Goal: Information Seeking & Learning: Check status

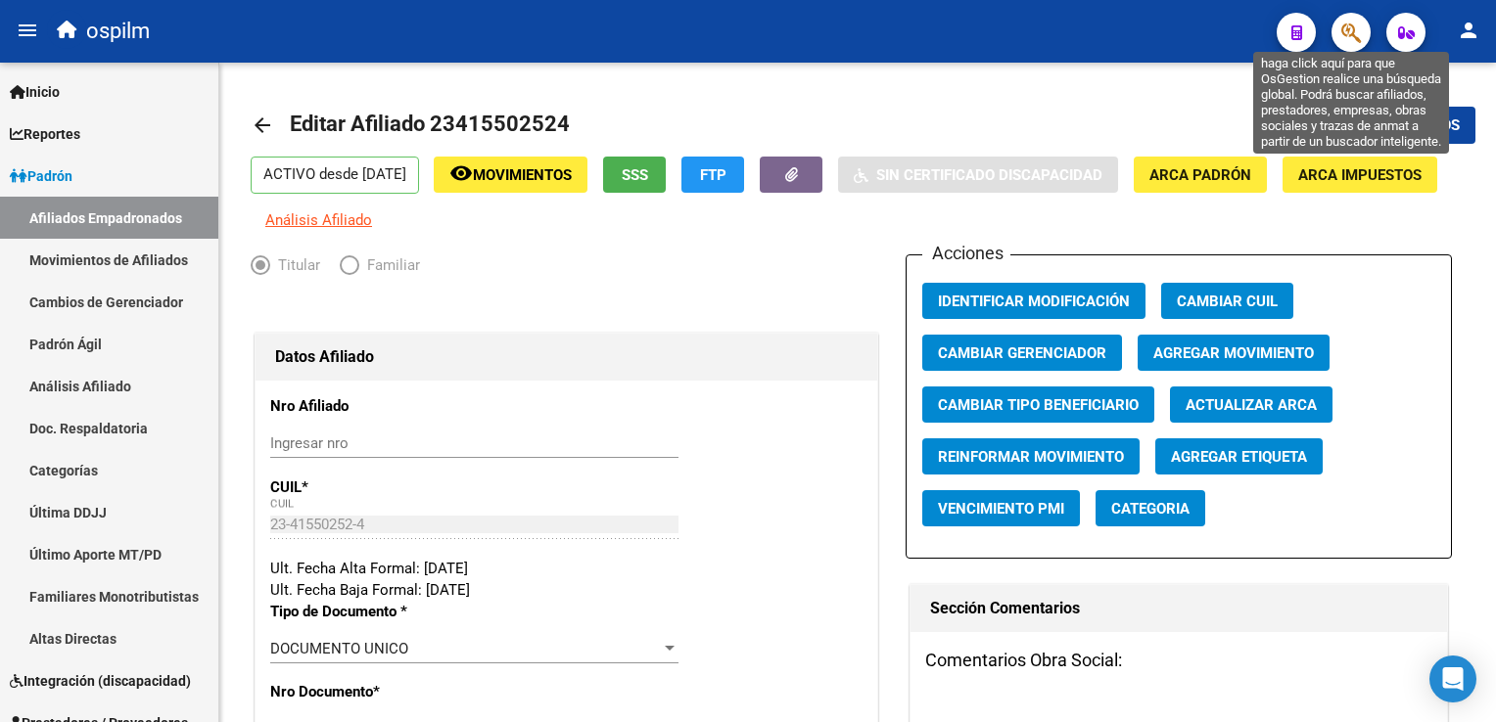
click at [1168, 31] on icon "button" at bounding box center [1351, 33] width 20 height 23
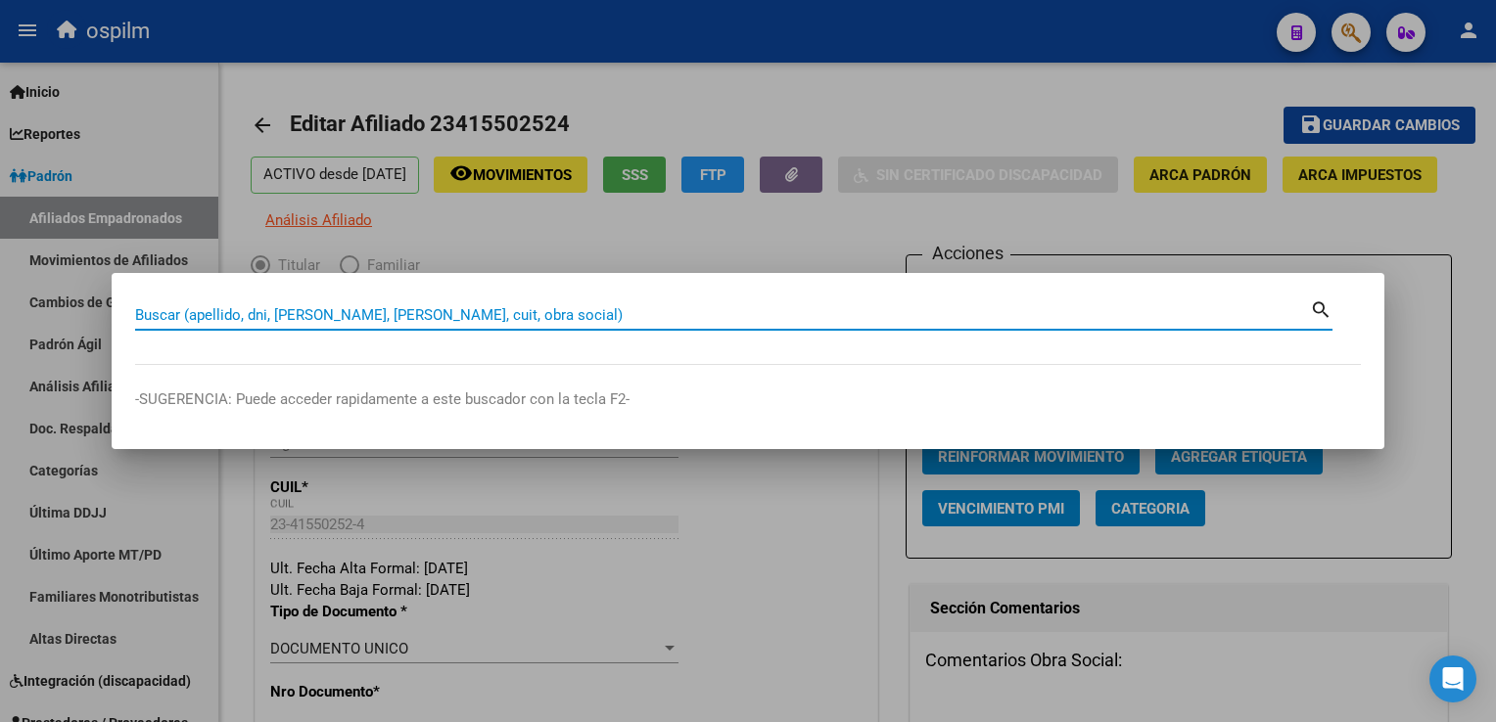
paste input "20431012767"
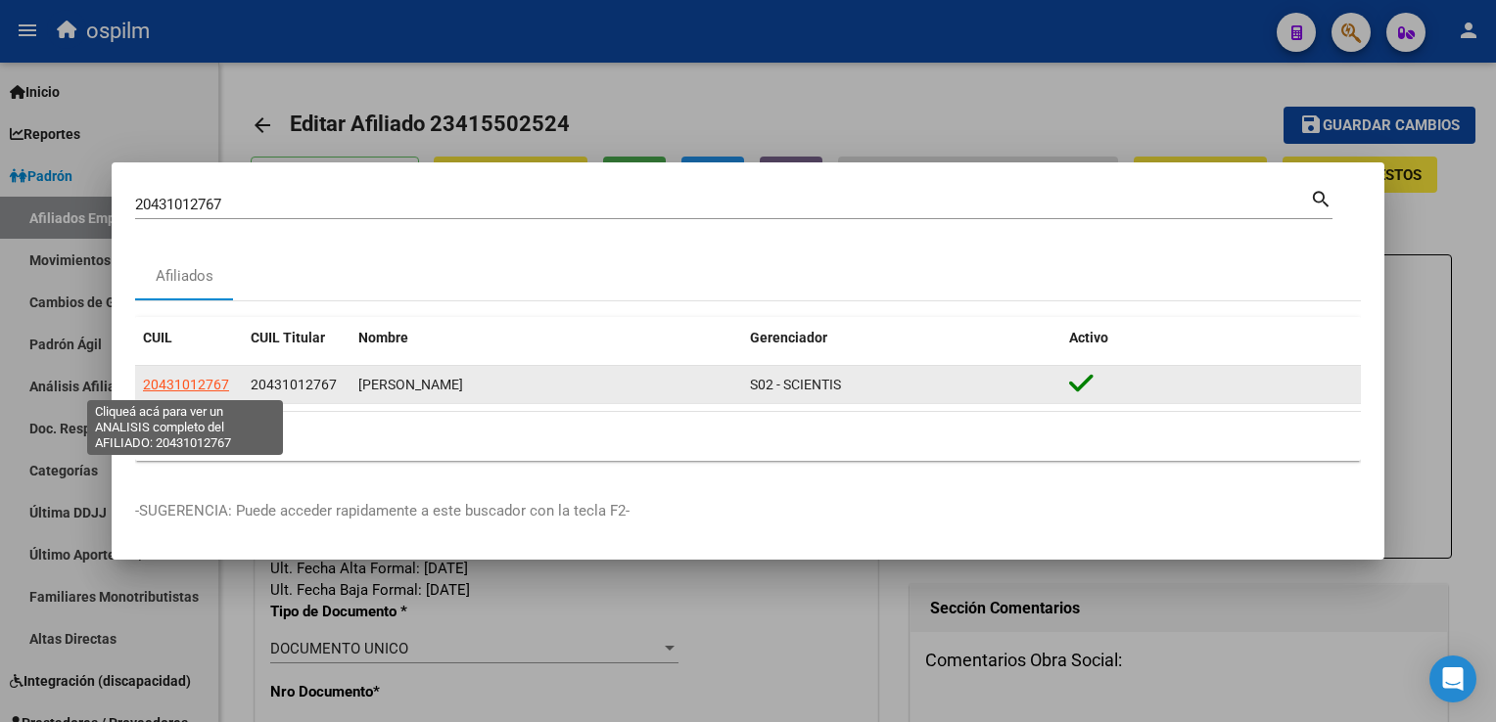
click at [187, 390] on span "20431012767" at bounding box center [186, 385] width 86 height 16
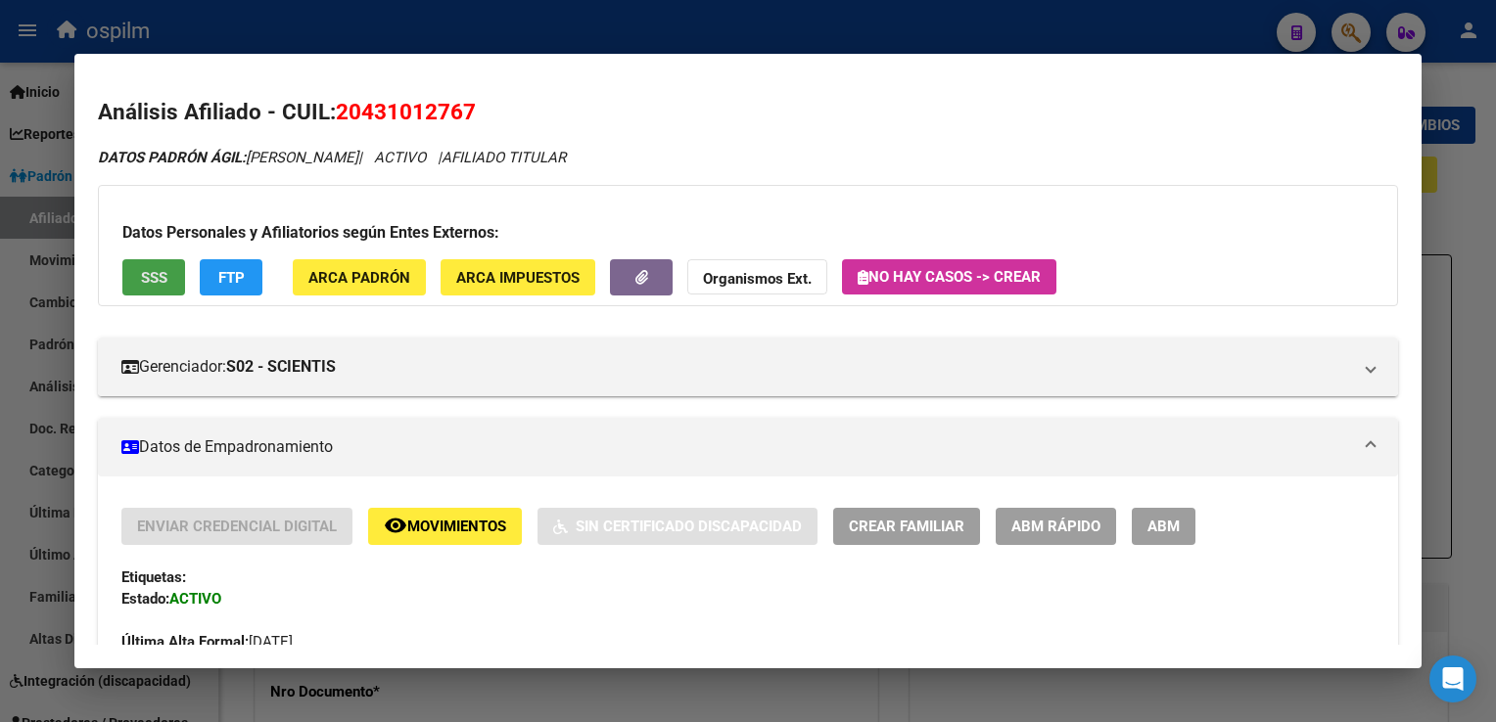
click at [160, 287] on button "SSS" at bounding box center [153, 277] width 63 height 36
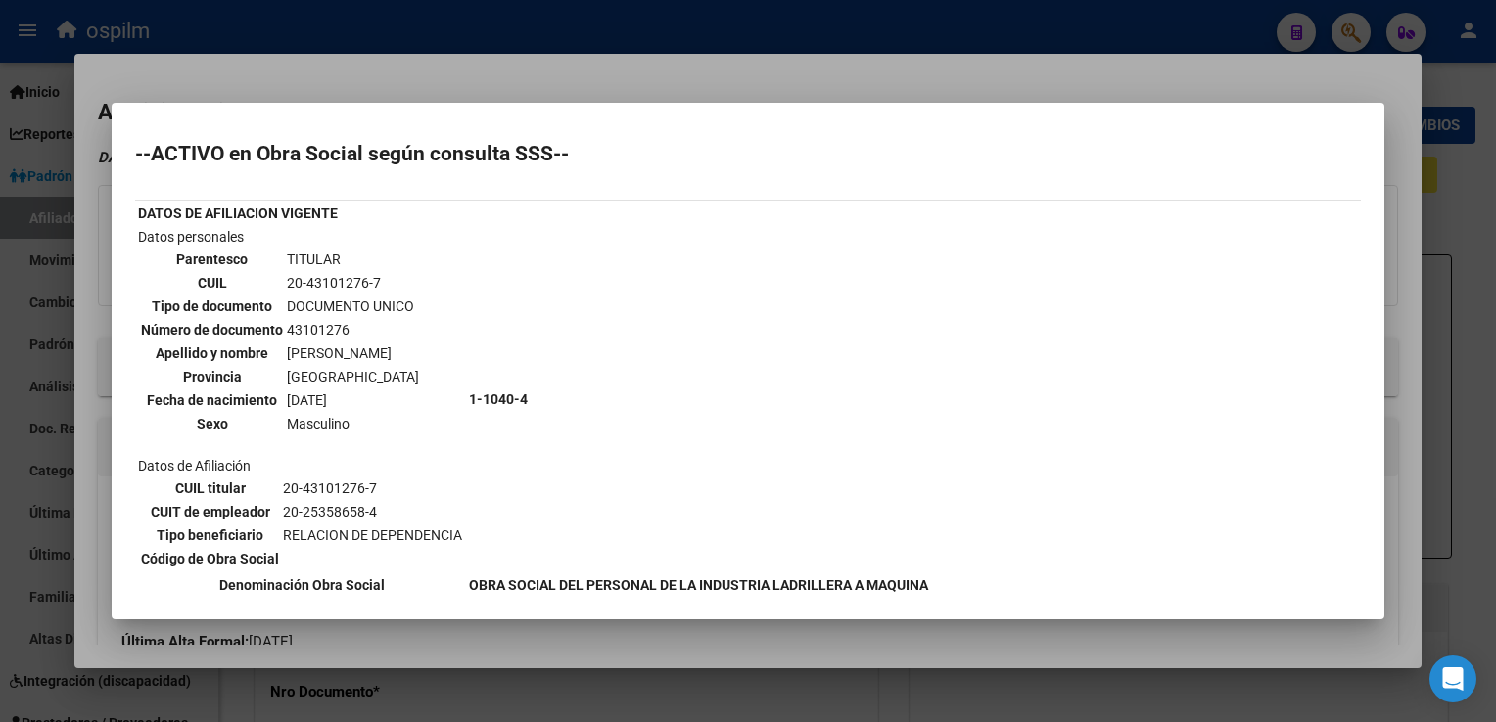
click at [623, 61] on div at bounding box center [748, 361] width 1496 height 722
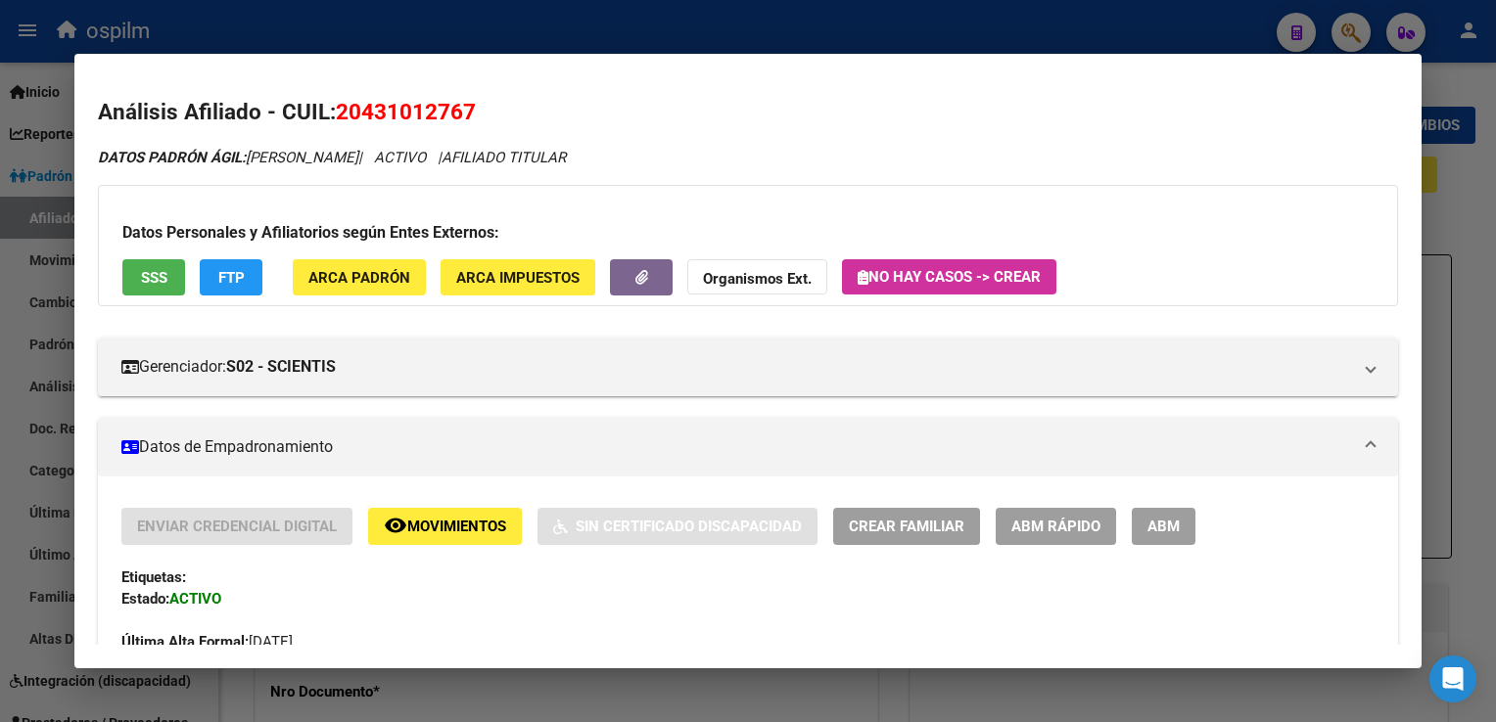
click at [227, 279] on span "FTP" at bounding box center [231, 278] width 26 height 18
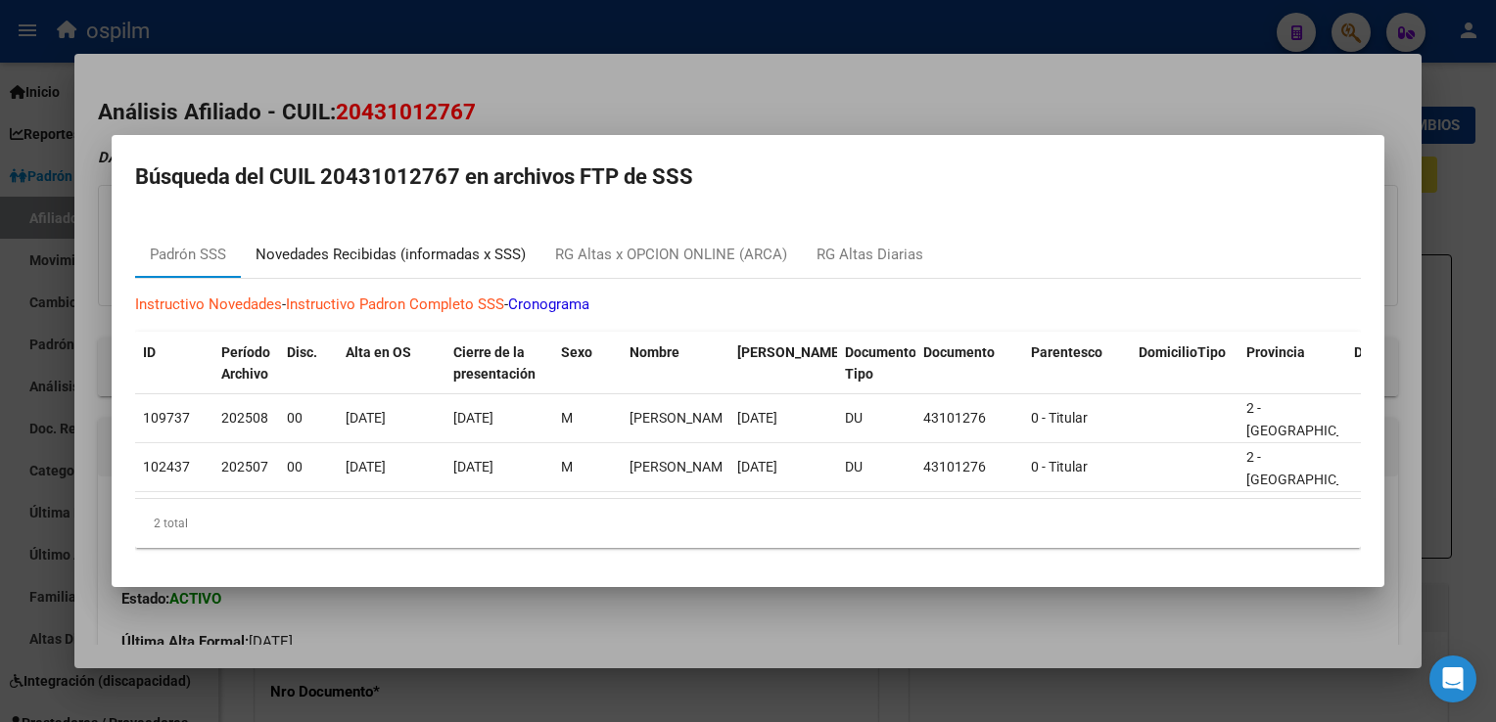
click at [406, 248] on div "Novedades Recibidas (informadas x SSS)" at bounding box center [391, 255] width 270 height 23
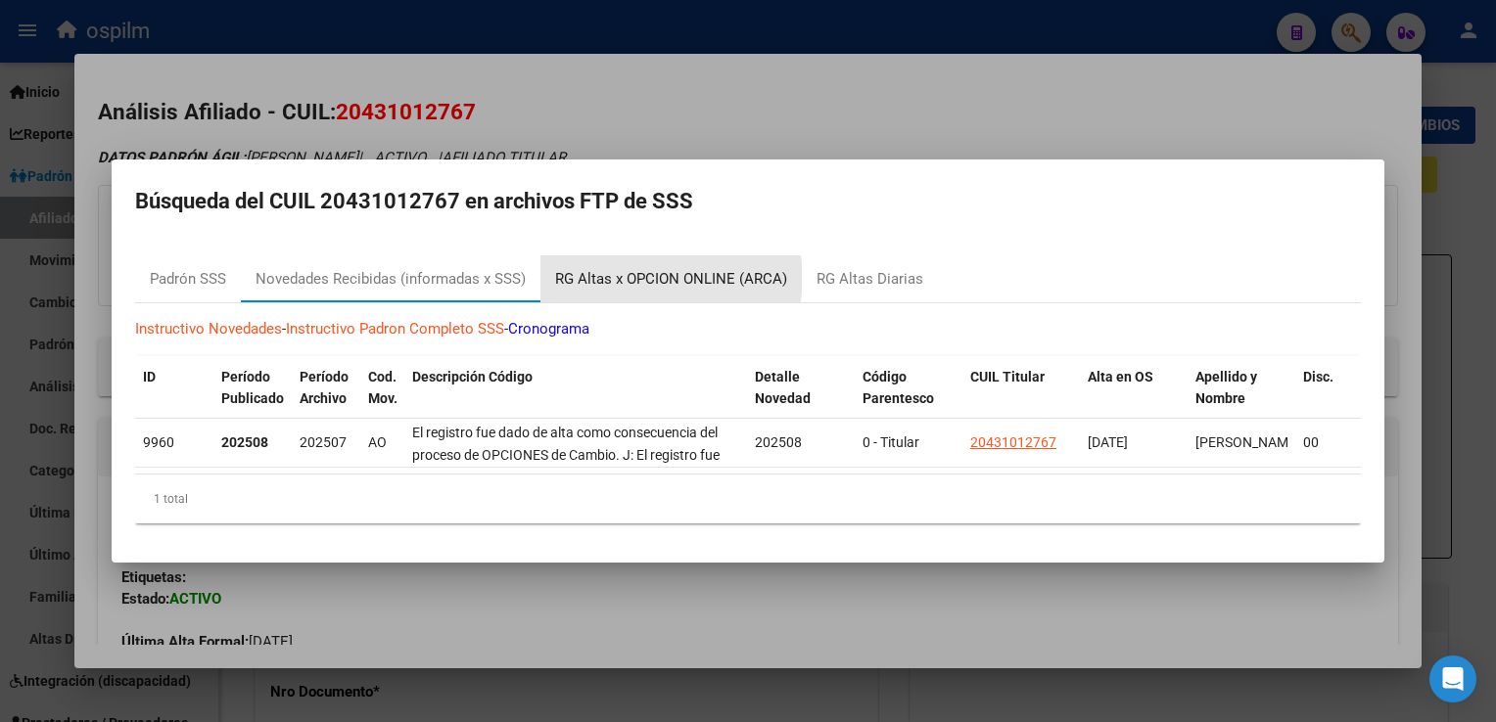
click at [668, 271] on div "RG Altas x OPCION ONLINE (ARCA)" at bounding box center [671, 279] width 232 height 23
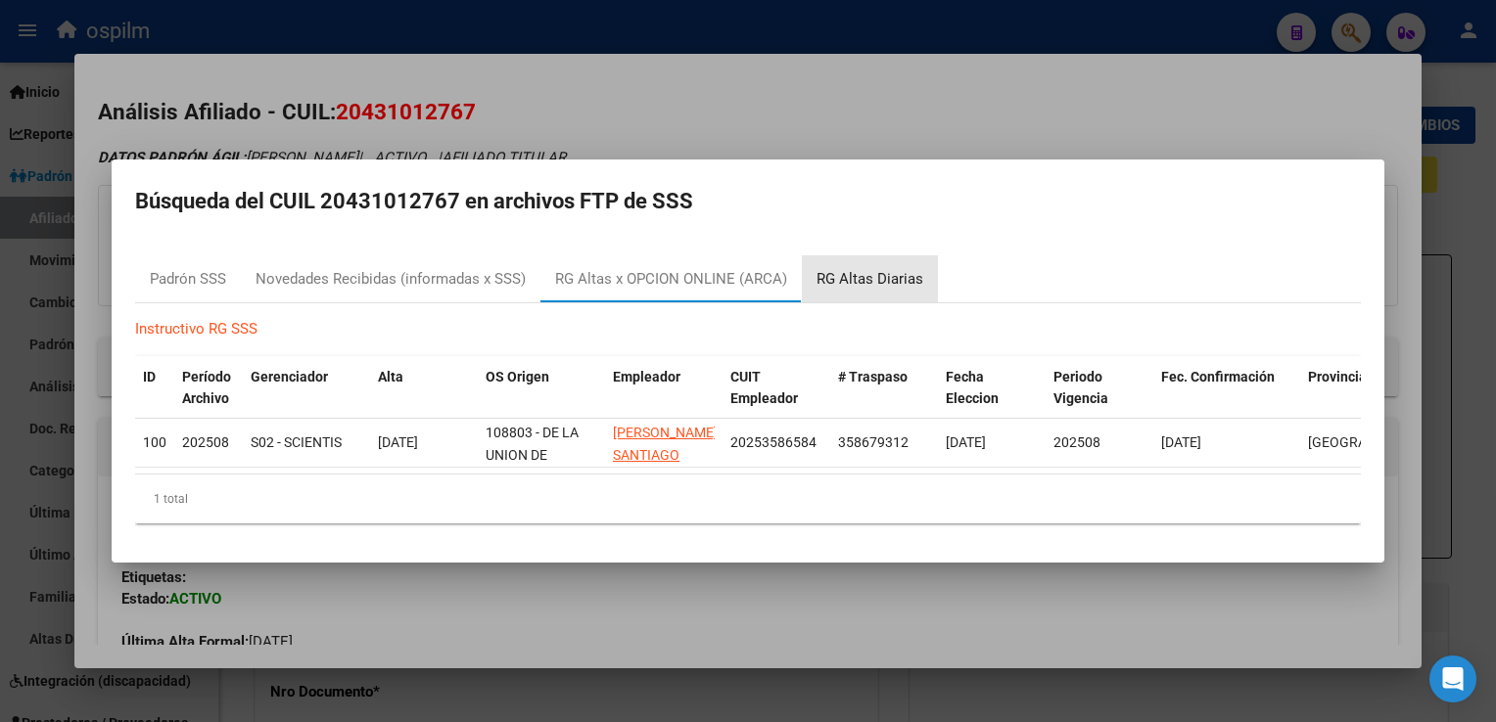
click at [873, 275] on div "RG Altas Diarias" at bounding box center [869, 279] width 107 height 23
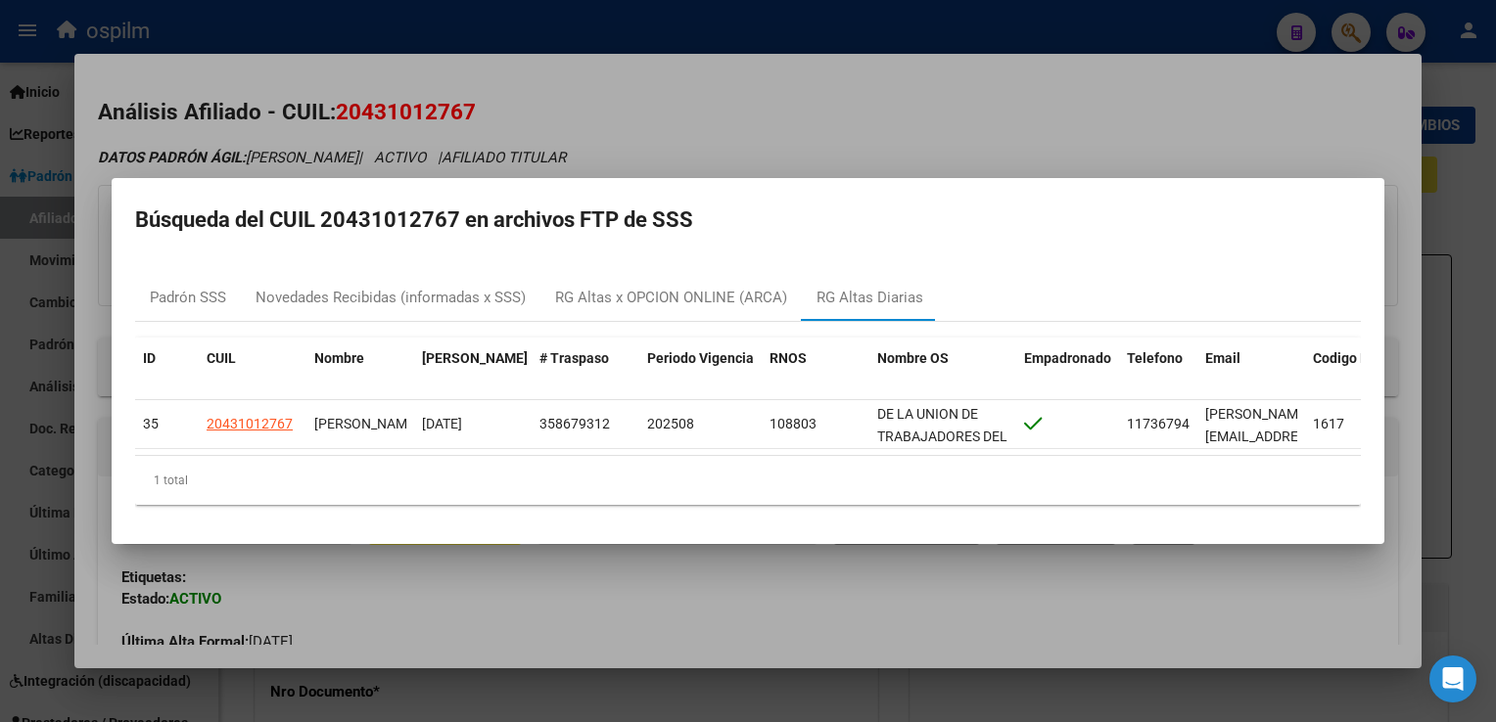
click at [804, 96] on div at bounding box center [748, 361] width 1496 height 722
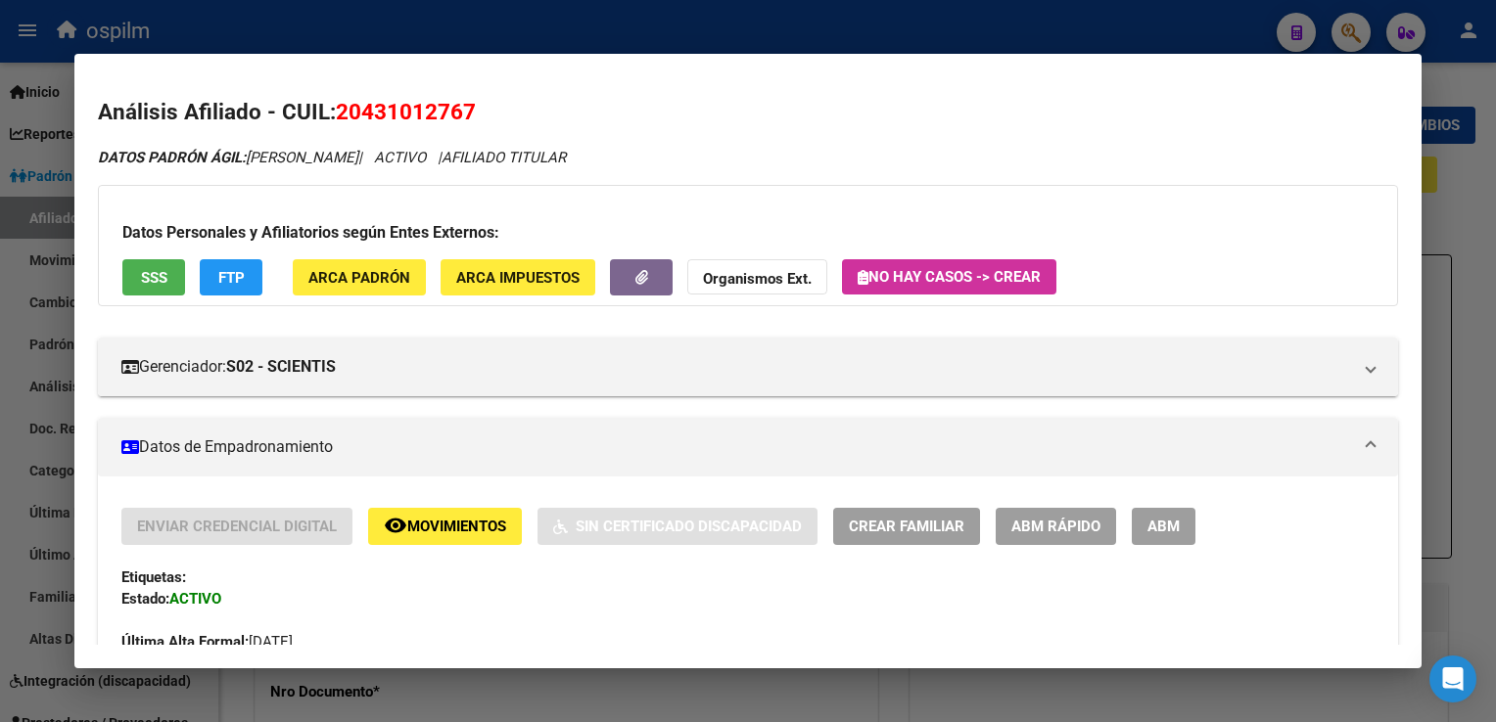
scroll to position [918, 0]
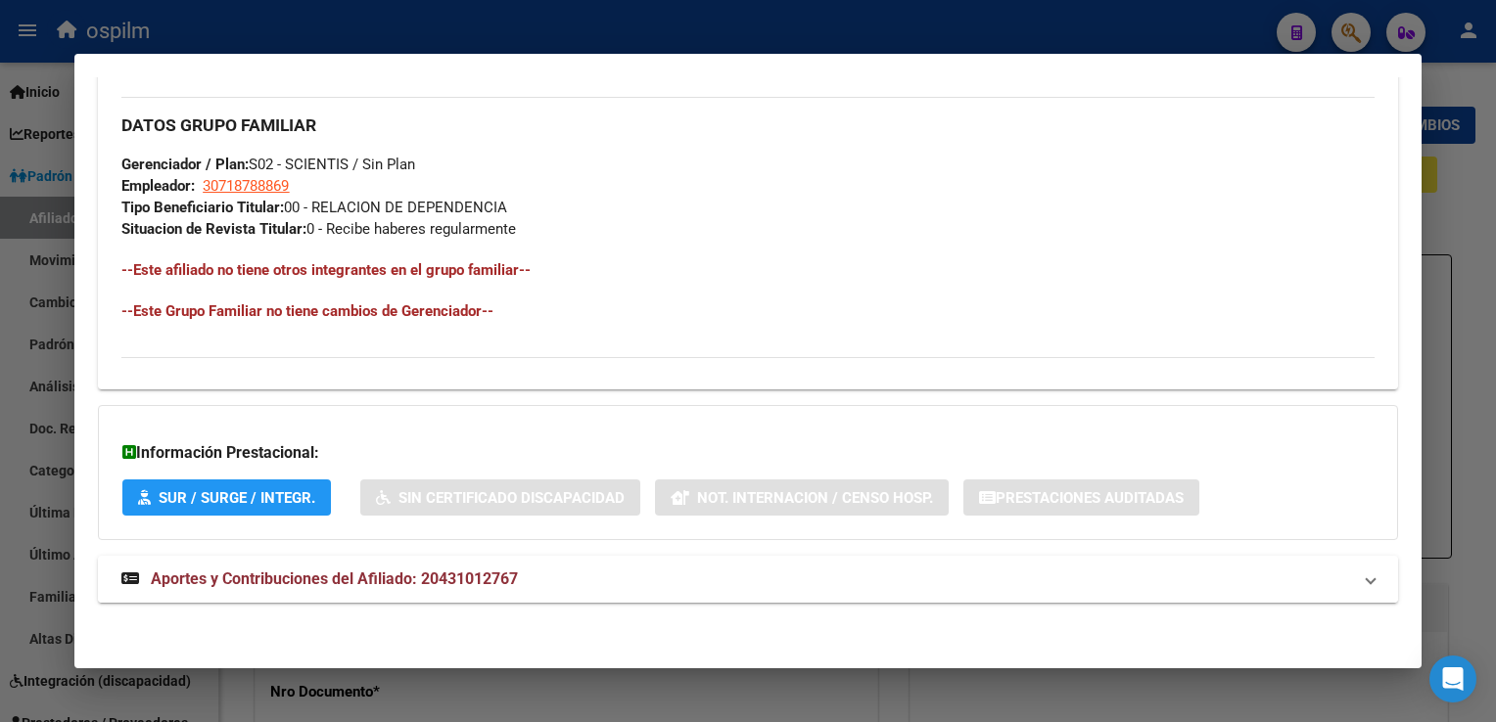
click at [388, 588] on strong "Aportes y Contribuciones del Afiliado: 20431012767" at bounding box center [319, 579] width 396 height 23
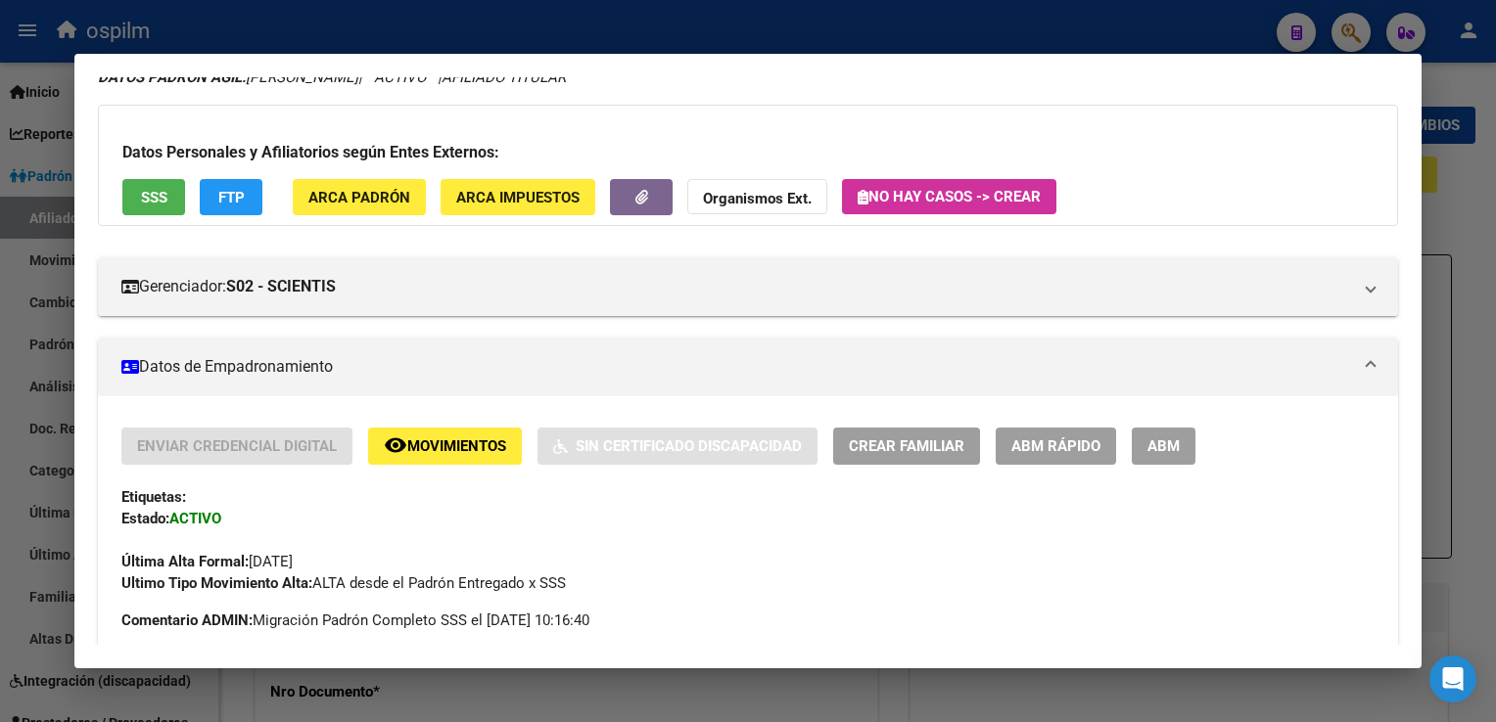
scroll to position [0, 0]
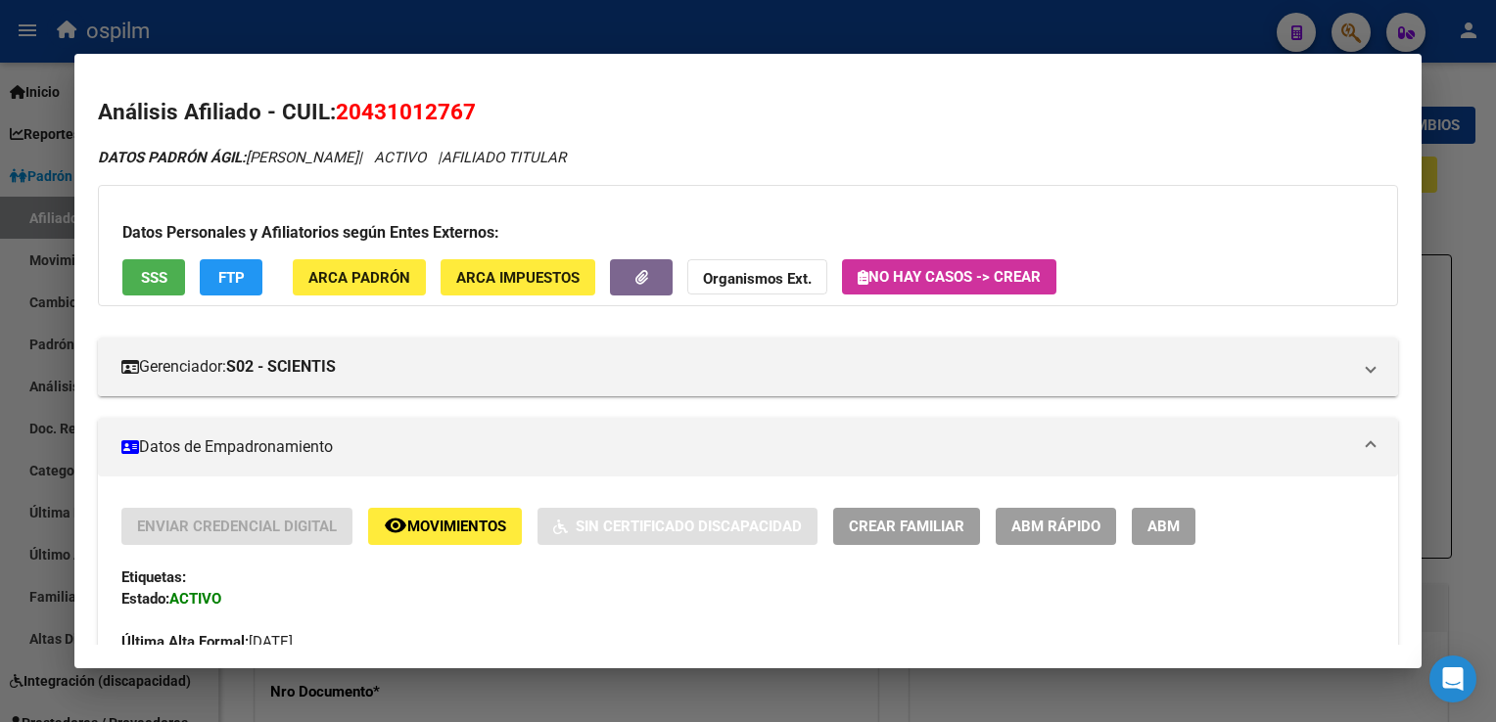
click at [152, 275] on span "SSS" at bounding box center [154, 278] width 26 height 18
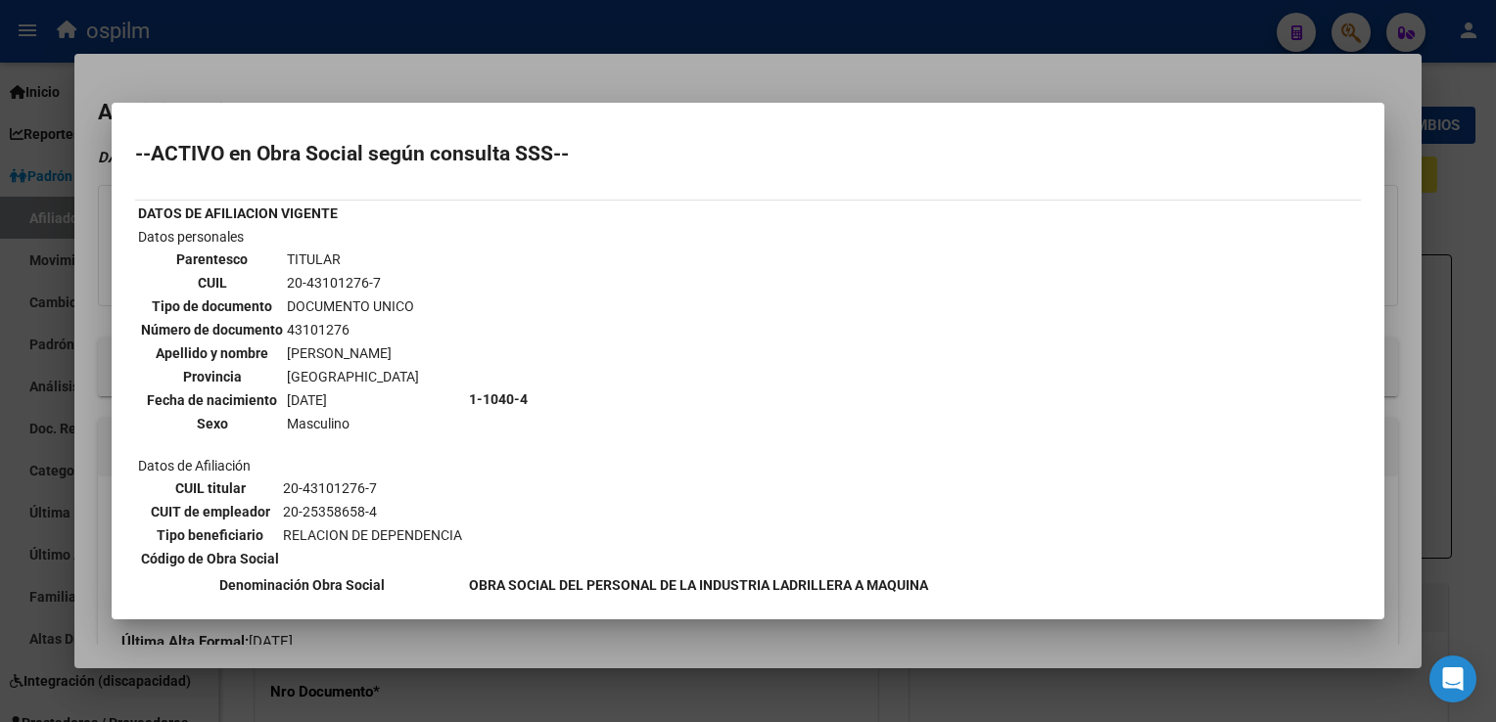
scroll to position [372, 0]
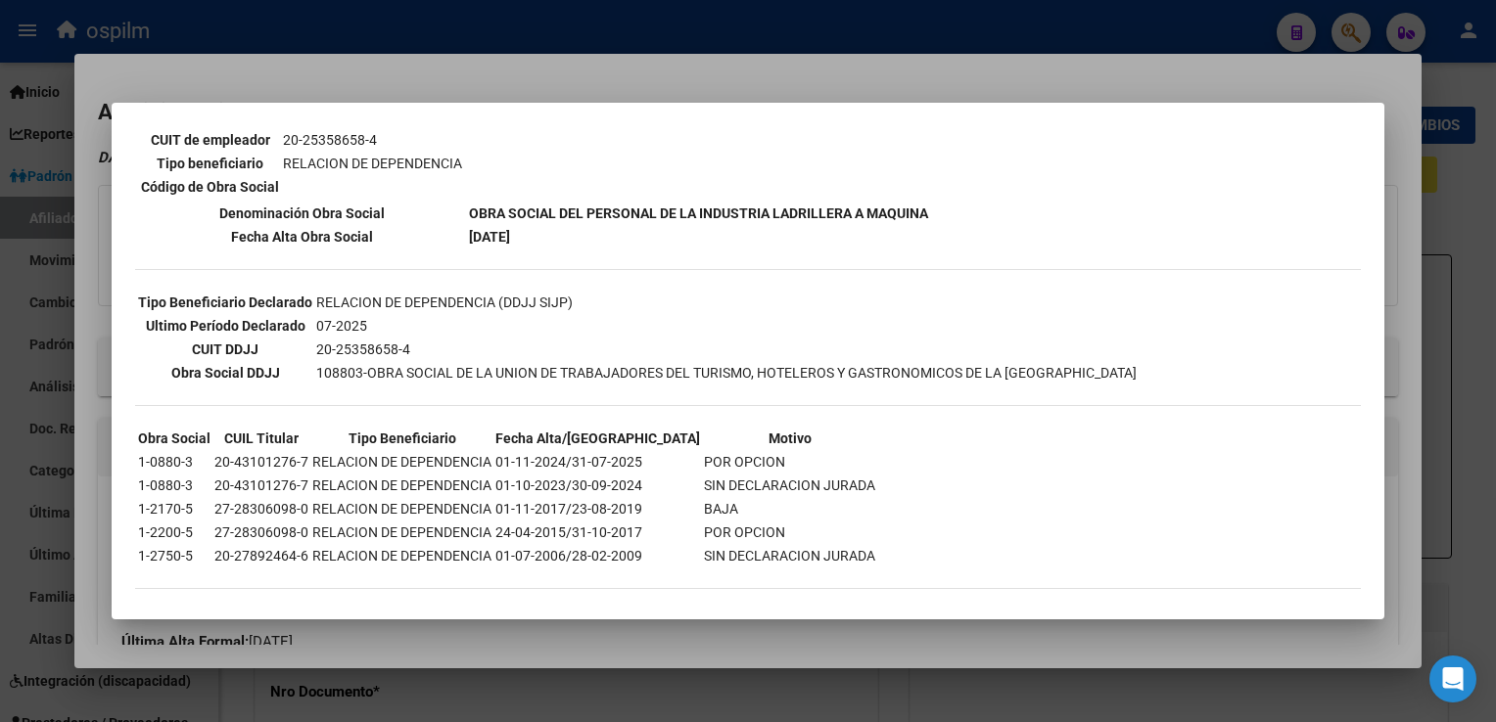
click at [782, 69] on div at bounding box center [748, 361] width 1496 height 722
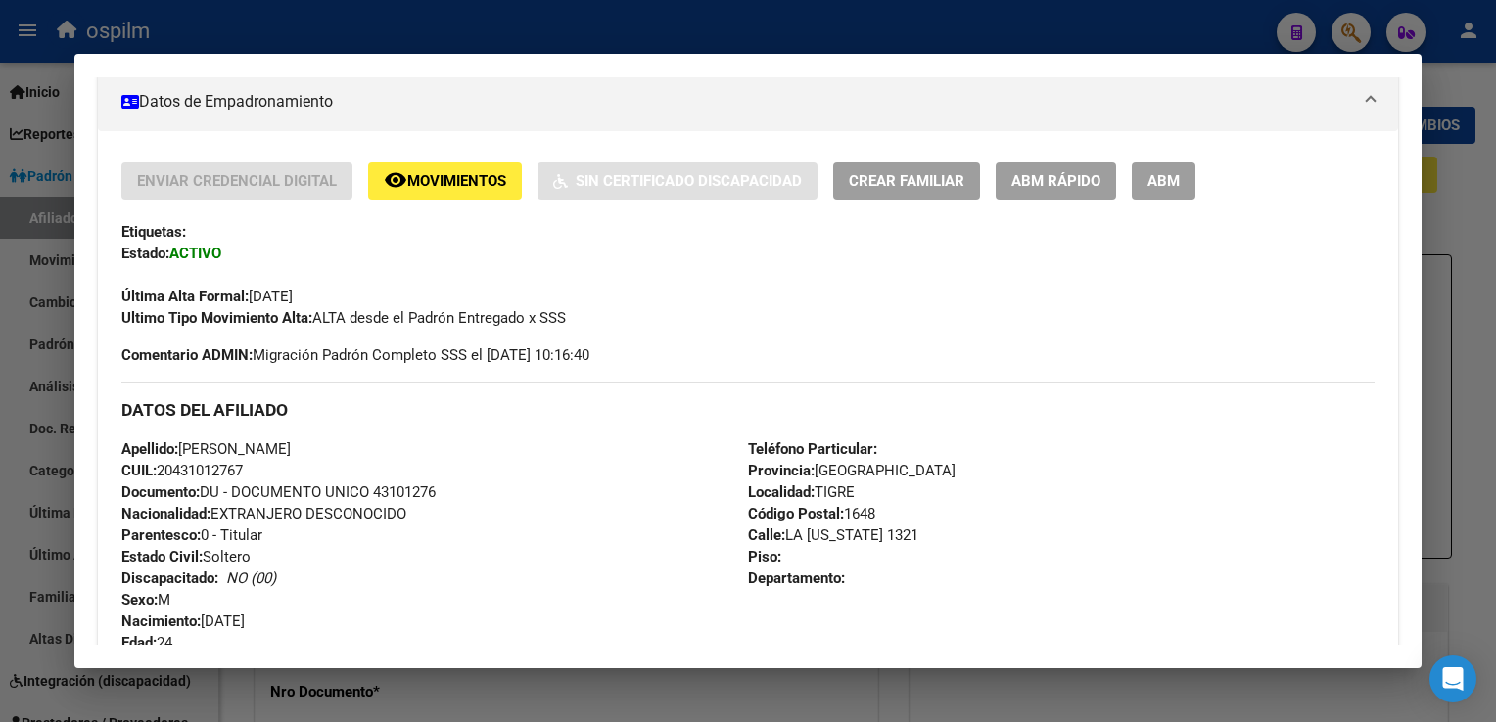
scroll to position [0, 0]
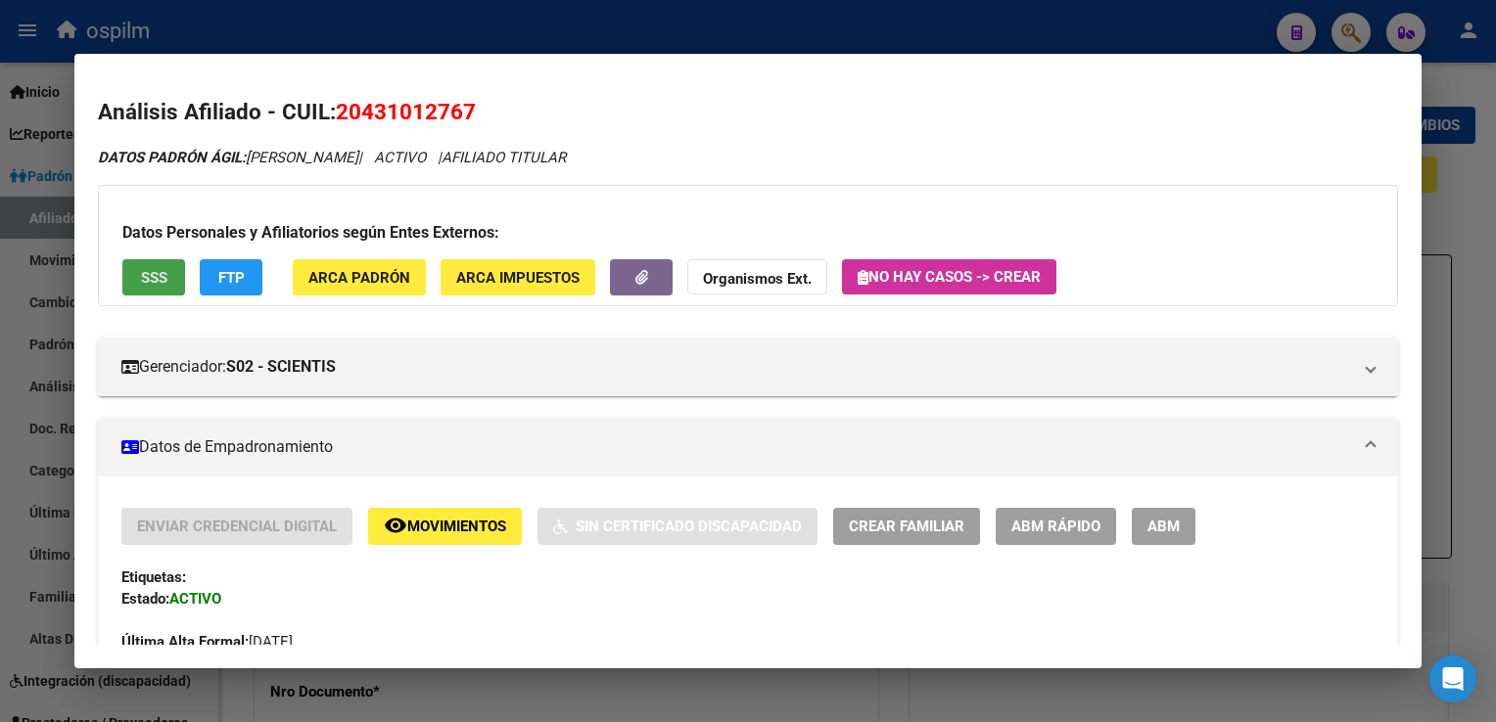
click at [141, 278] on span "SSS" at bounding box center [154, 278] width 26 height 18
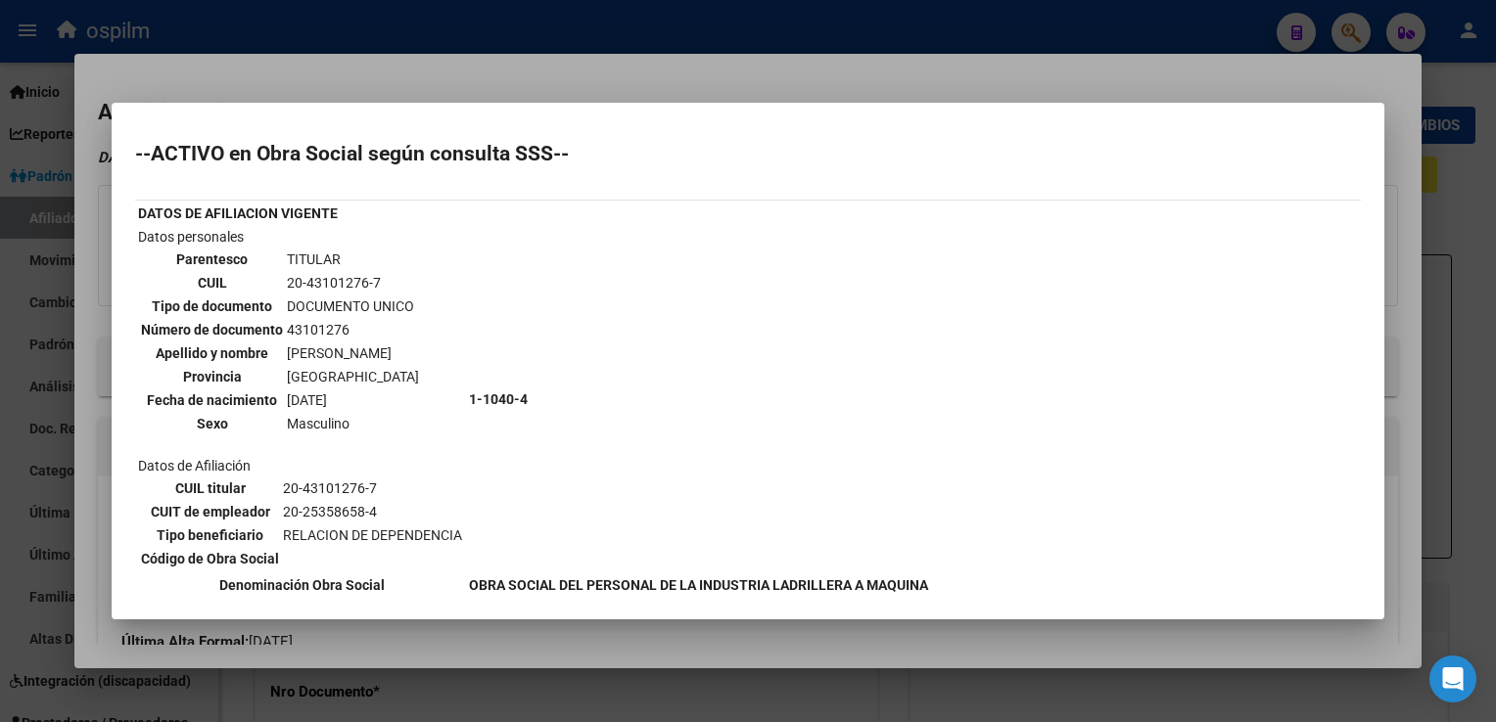
click at [716, 67] on div at bounding box center [748, 361] width 1496 height 722
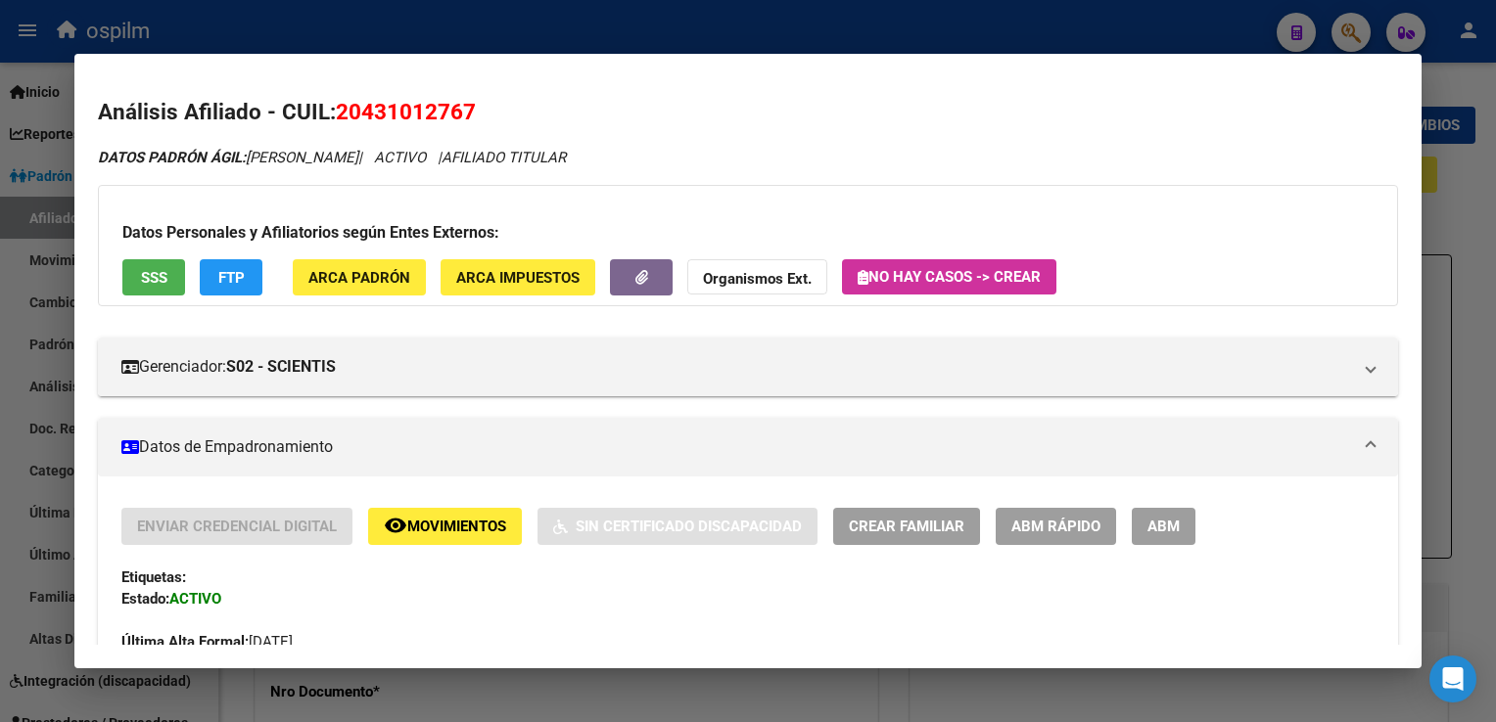
click at [607, 23] on div at bounding box center [748, 361] width 1496 height 722
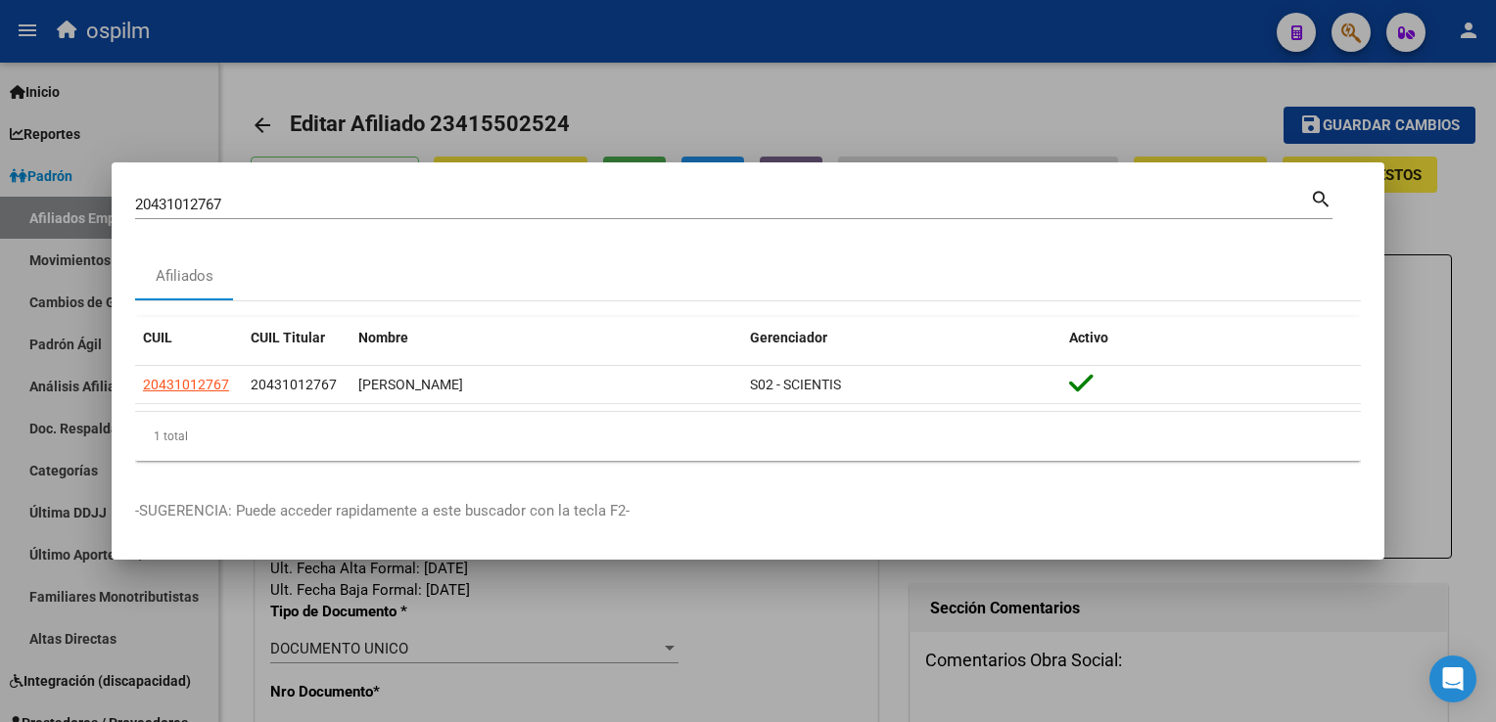
drag, startPoint x: 148, startPoint y: 207, endPoint x: 86, endPoint y: 216, distance: 62.4
click at [59, 222] on div "20431012767 Buscar (apellido, dni, cuil, nro traspaso, cuit, obra social) searc…" at bounding box center [748, 361] width 1496 height 722
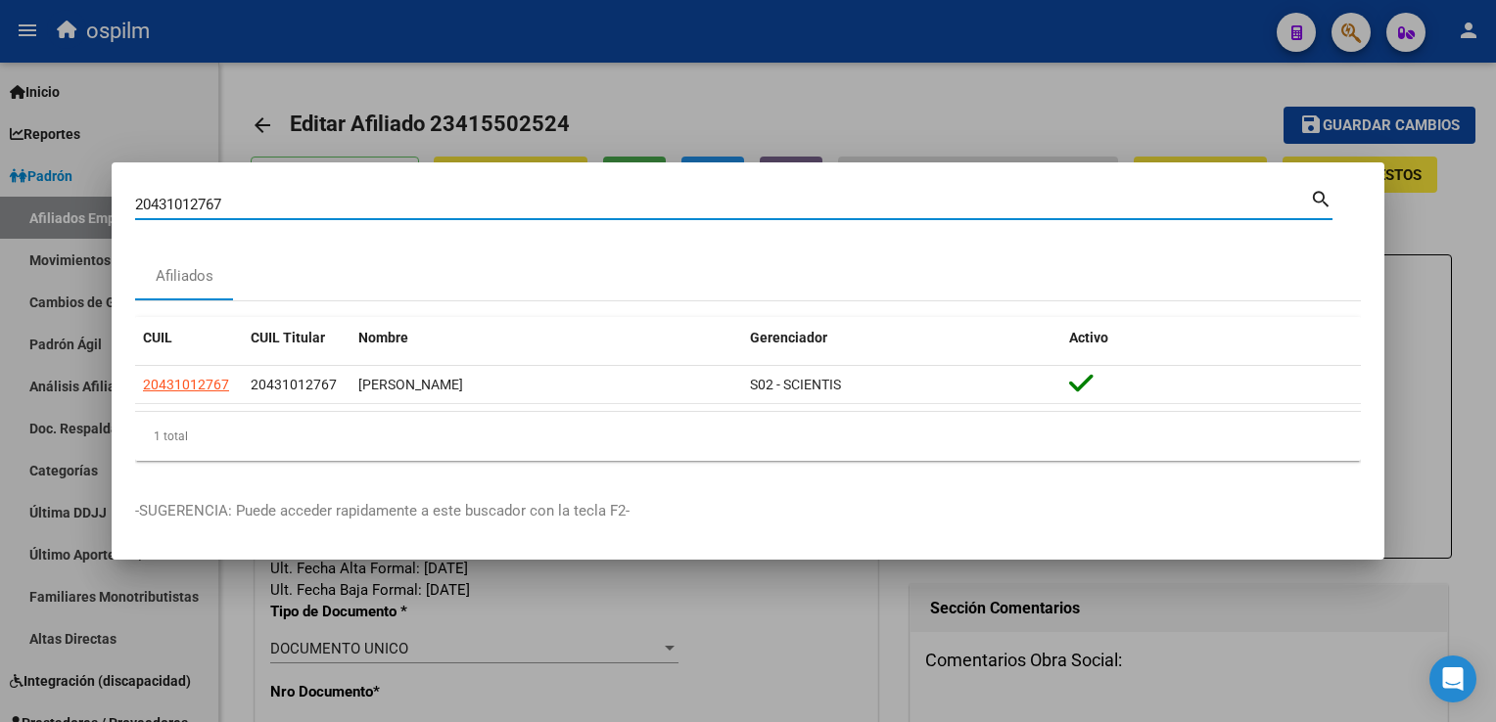
paste input "20339610429"
type input "20339610429"
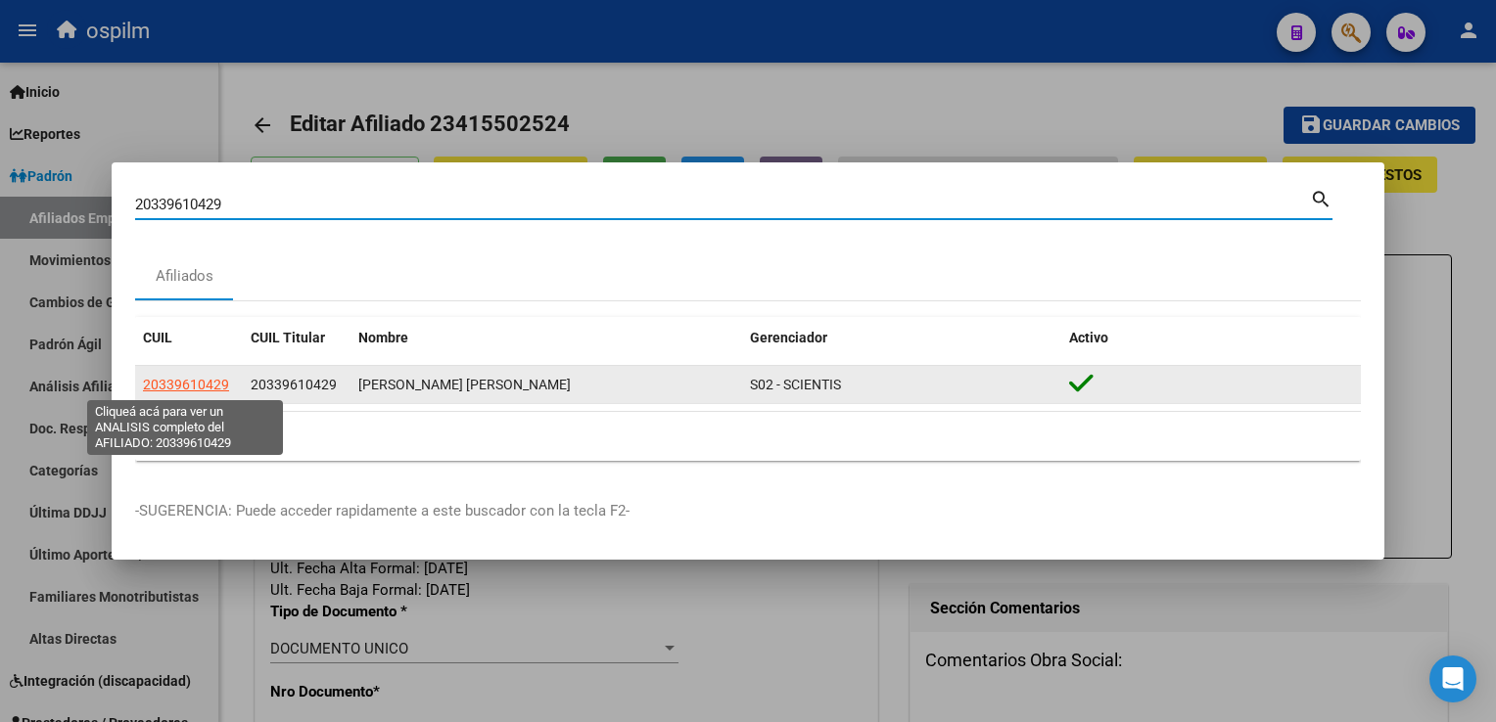
click at [198, 389] on span "20339610429" at bounding box center [186, 385] width 86 height 16
type textarea "20339610429"
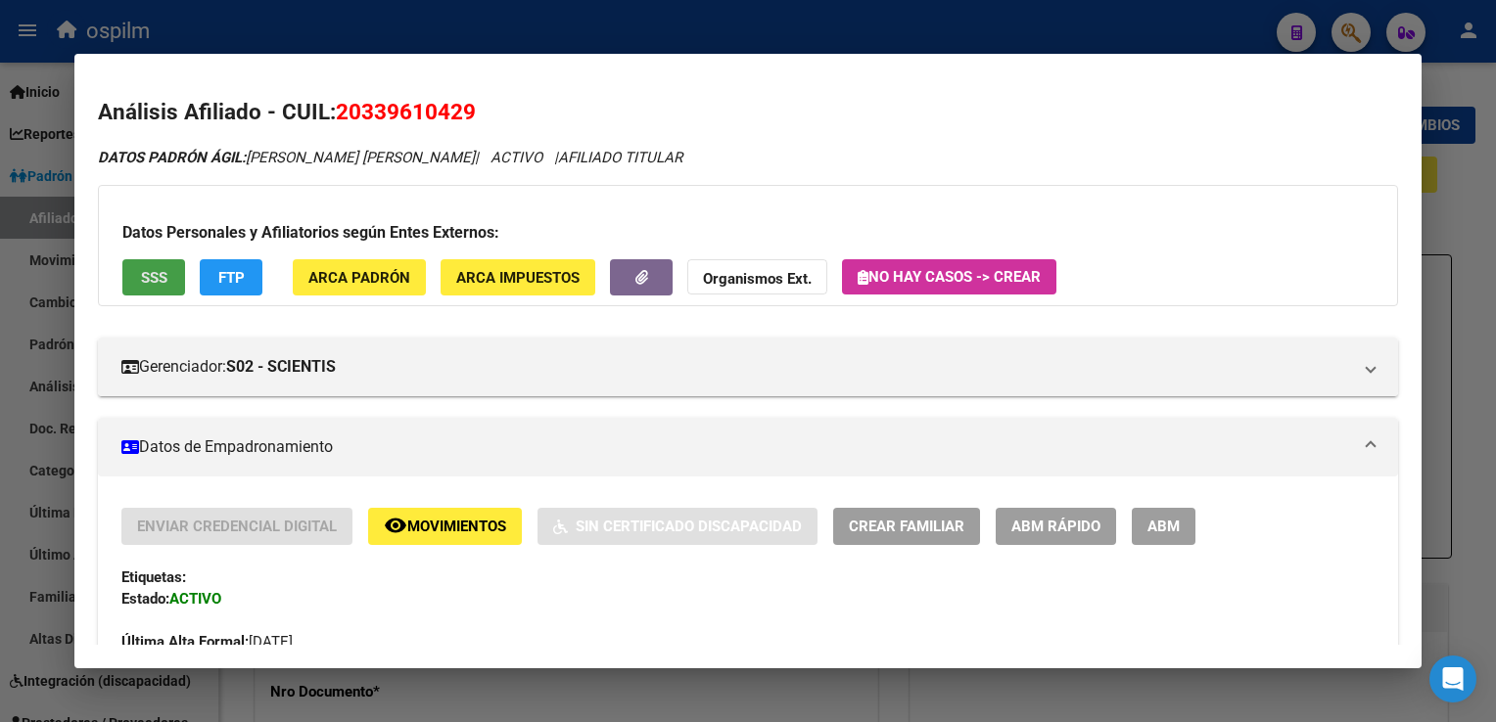
click at [149, 271] on span "SSS" at bounding box center [154, 278] width 26 height 18
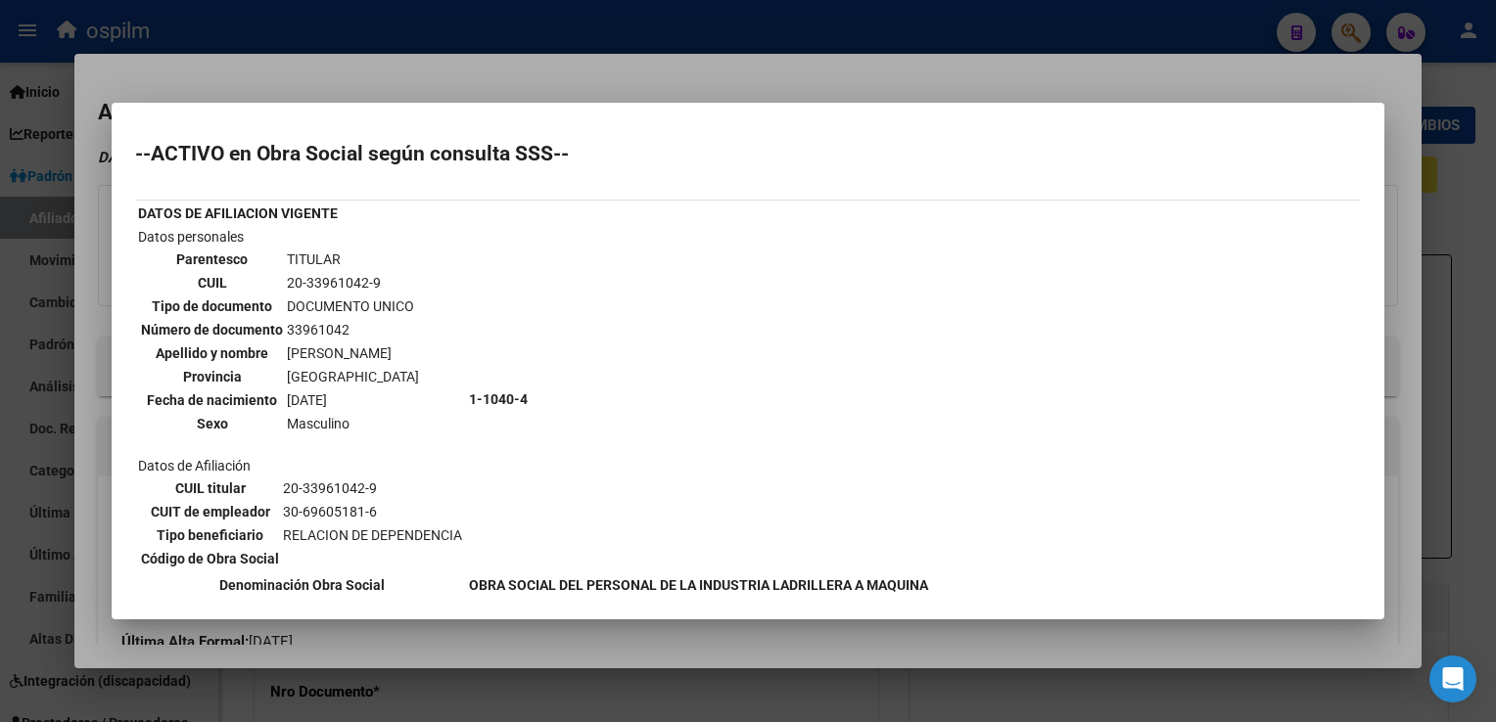
click at [566, 77] on div at bounding box center [748, 361] width 1496 height 722
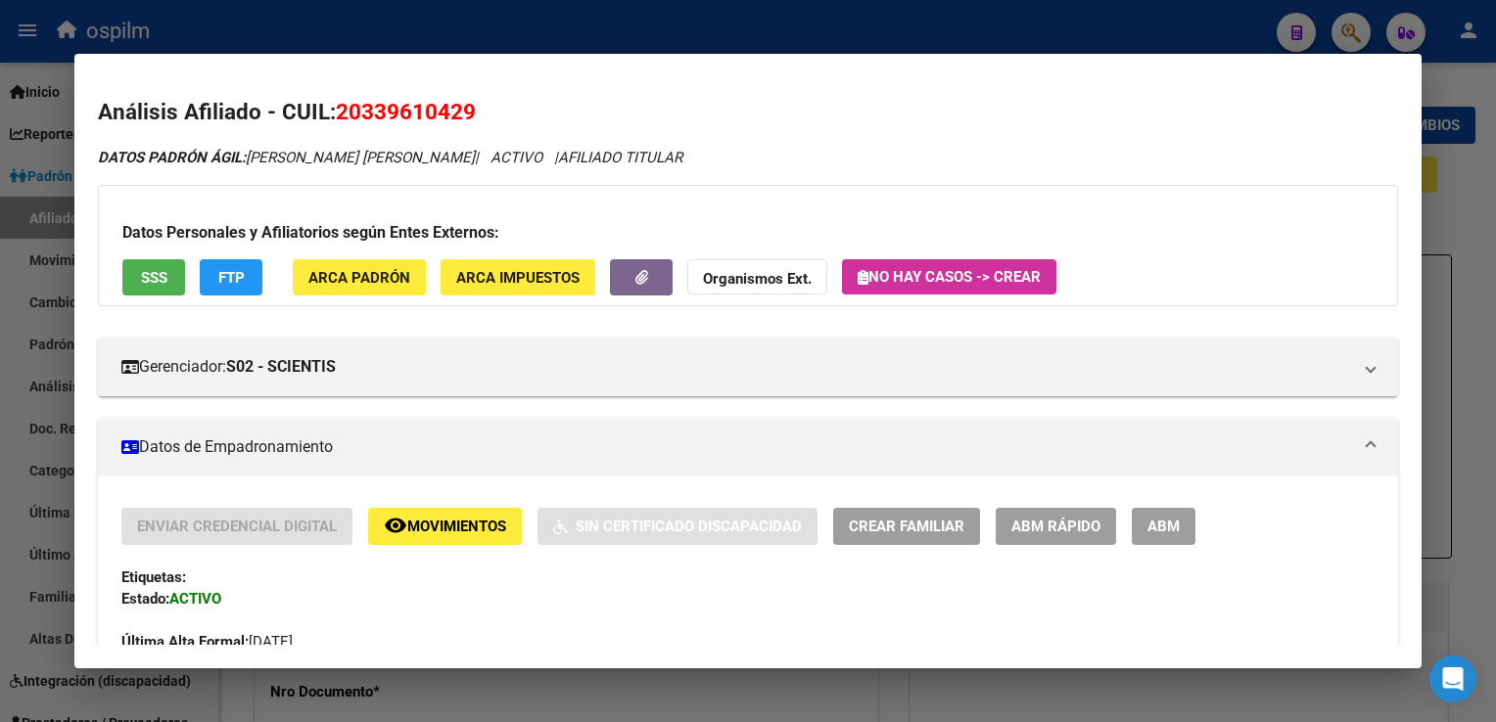
click at [253, 283] on button "FTP" at bounding box center [231, 277] width 63 height 36
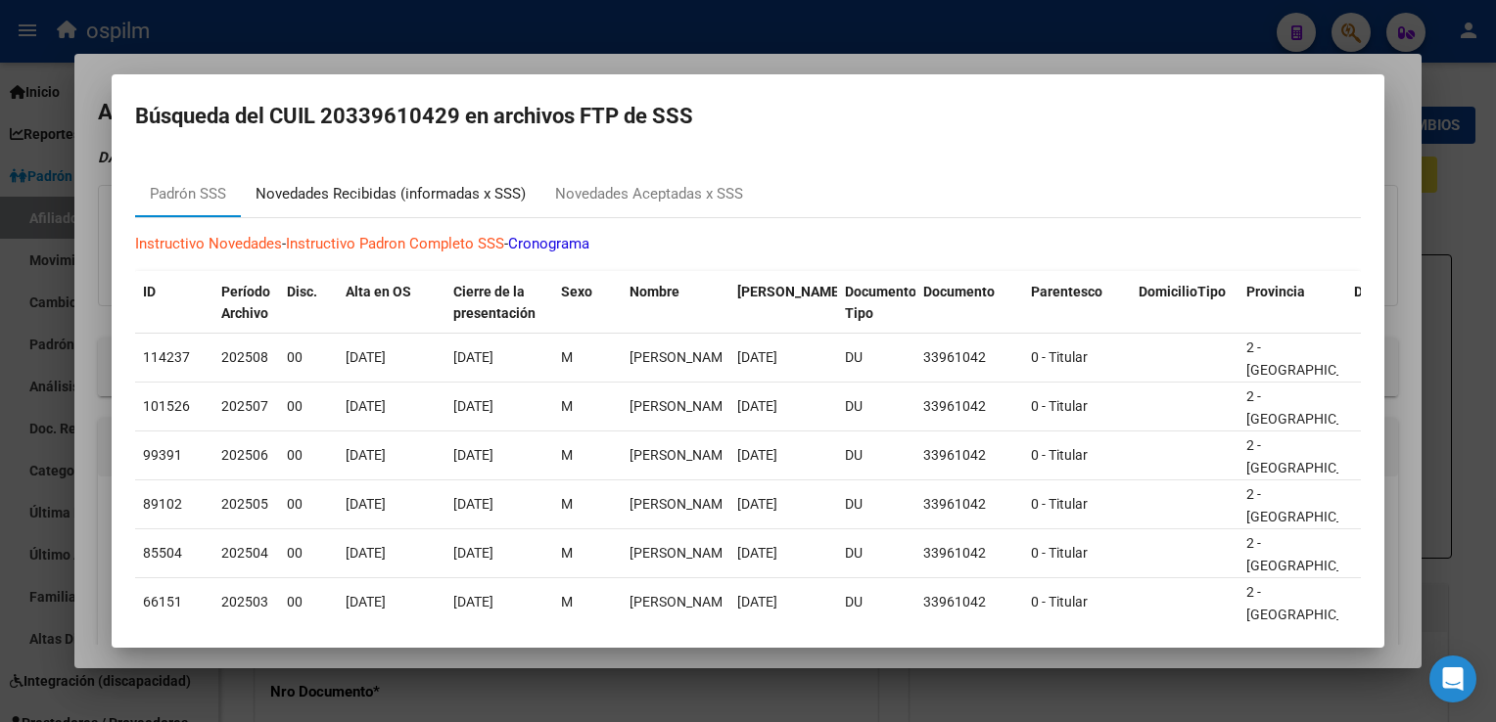
click at [361, 190] on div "Novedades Recibidas (informadas x SSS)" at bounding box center [391, 194] width 270 height 23
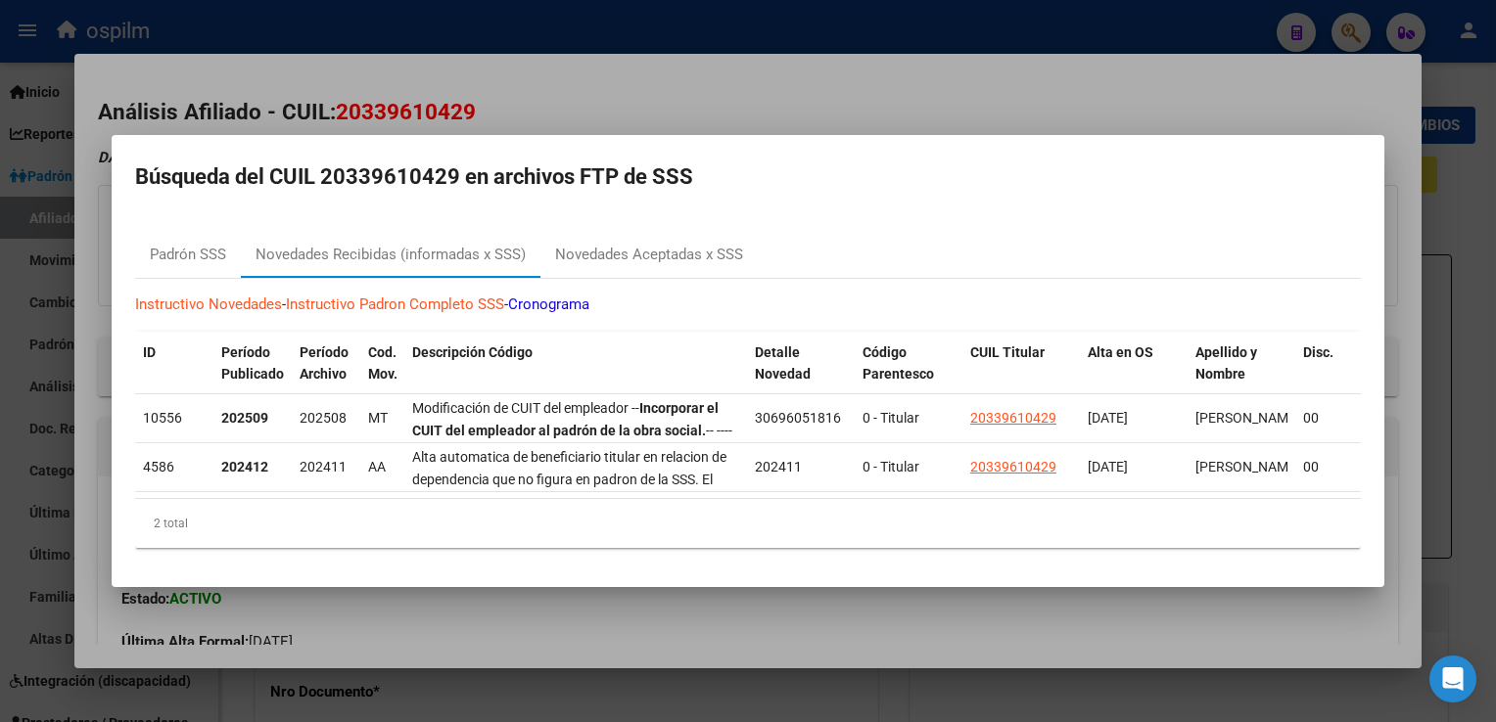
click at [641, 71] on div at bounding box center [748, 361] width 1496 height 722
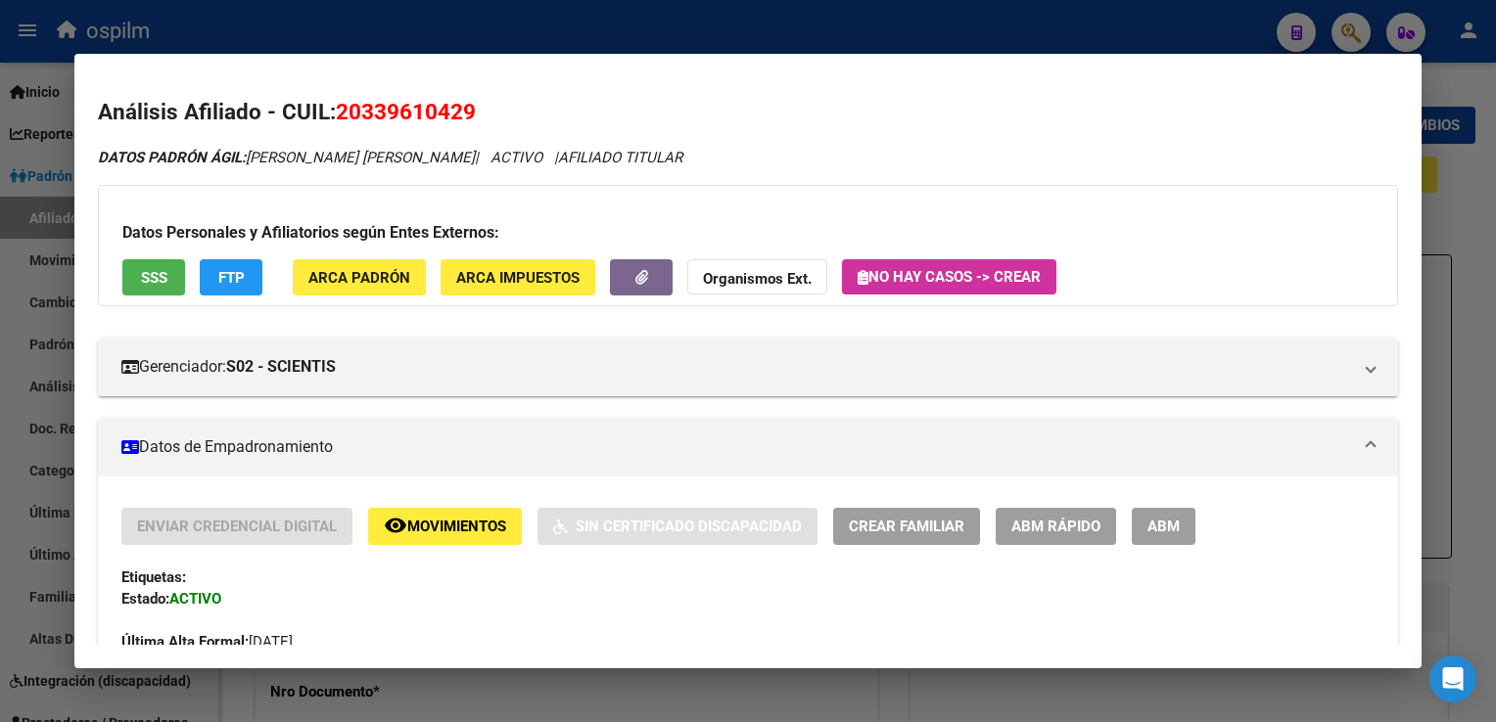
scroll to position [1084, 0]
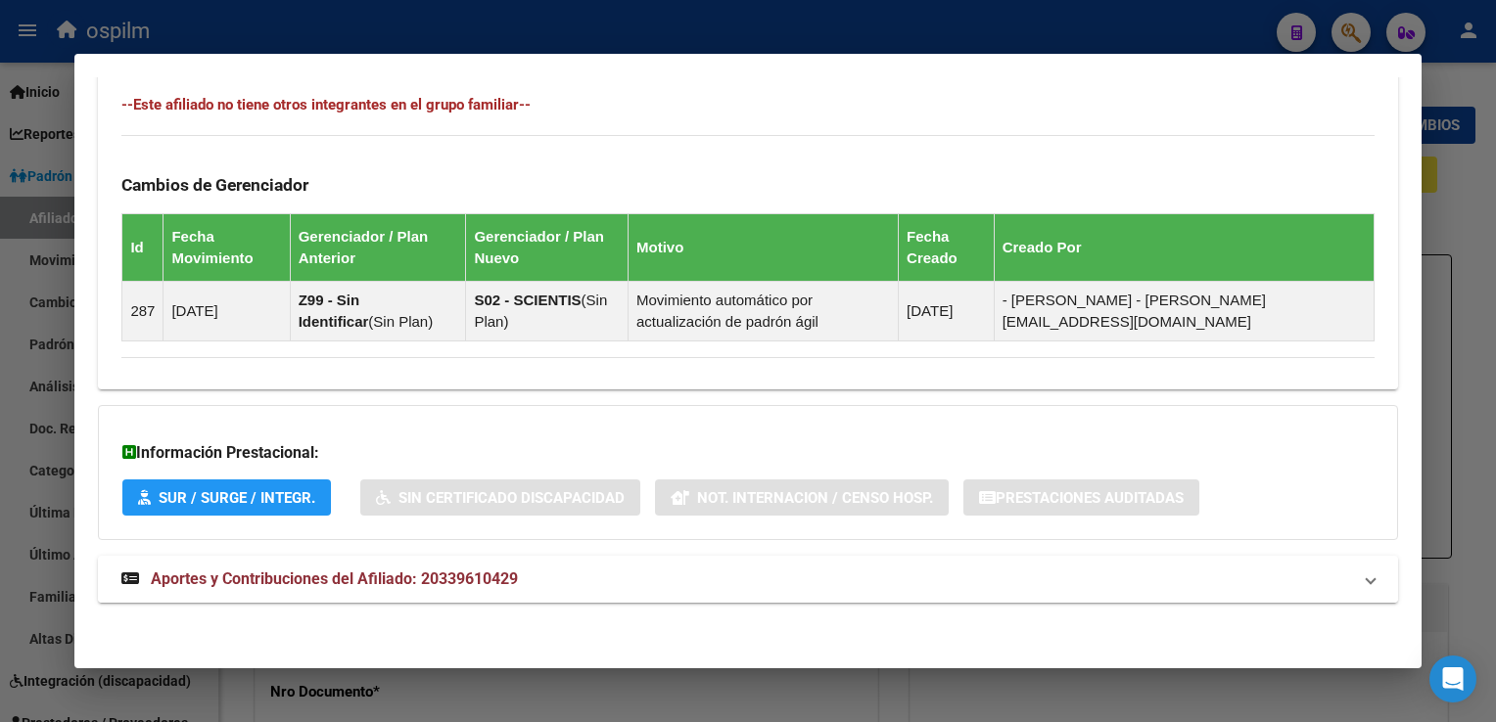
click at [330, 577] on span "Aportes y Contribuciones del Afiliado: 20339610429" at bounding box center [334, 579] width 367 height 19
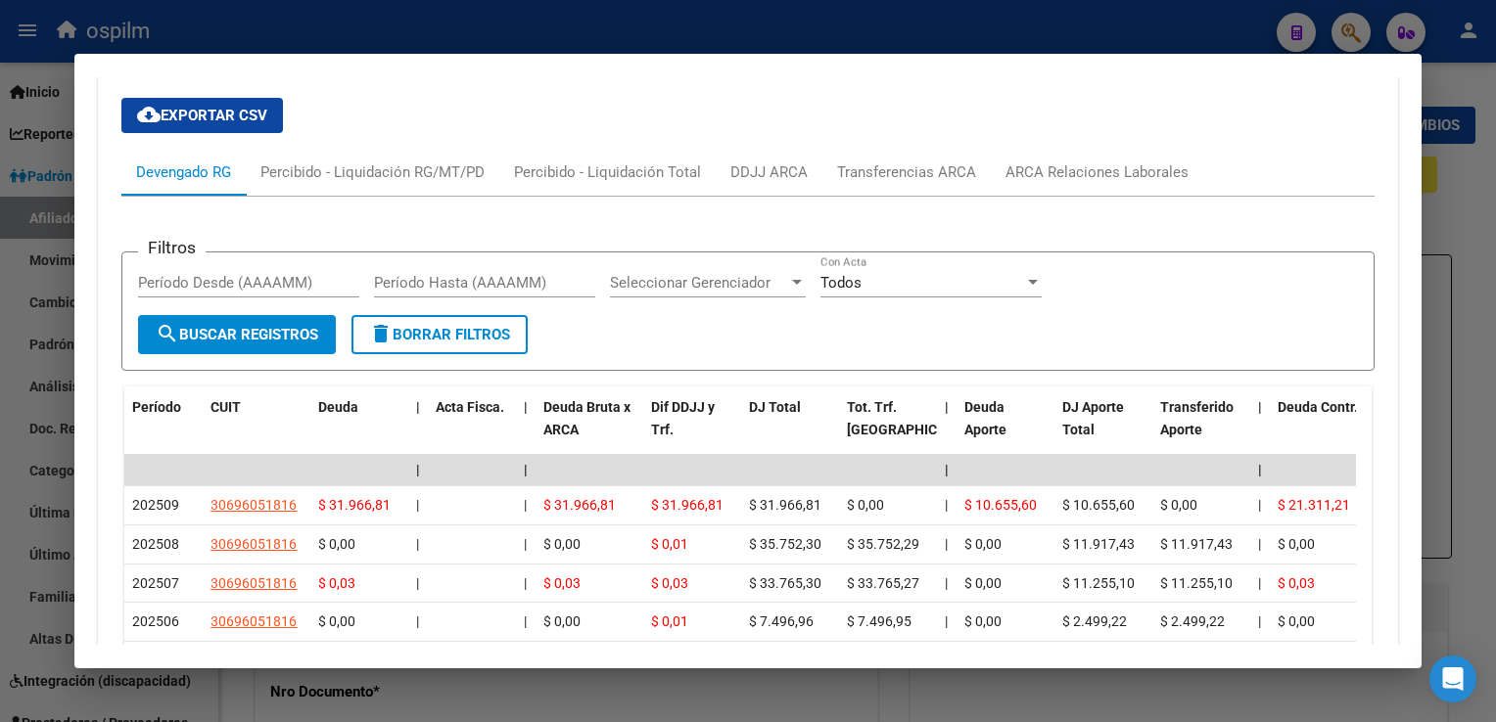
scroll to position [0, 0]
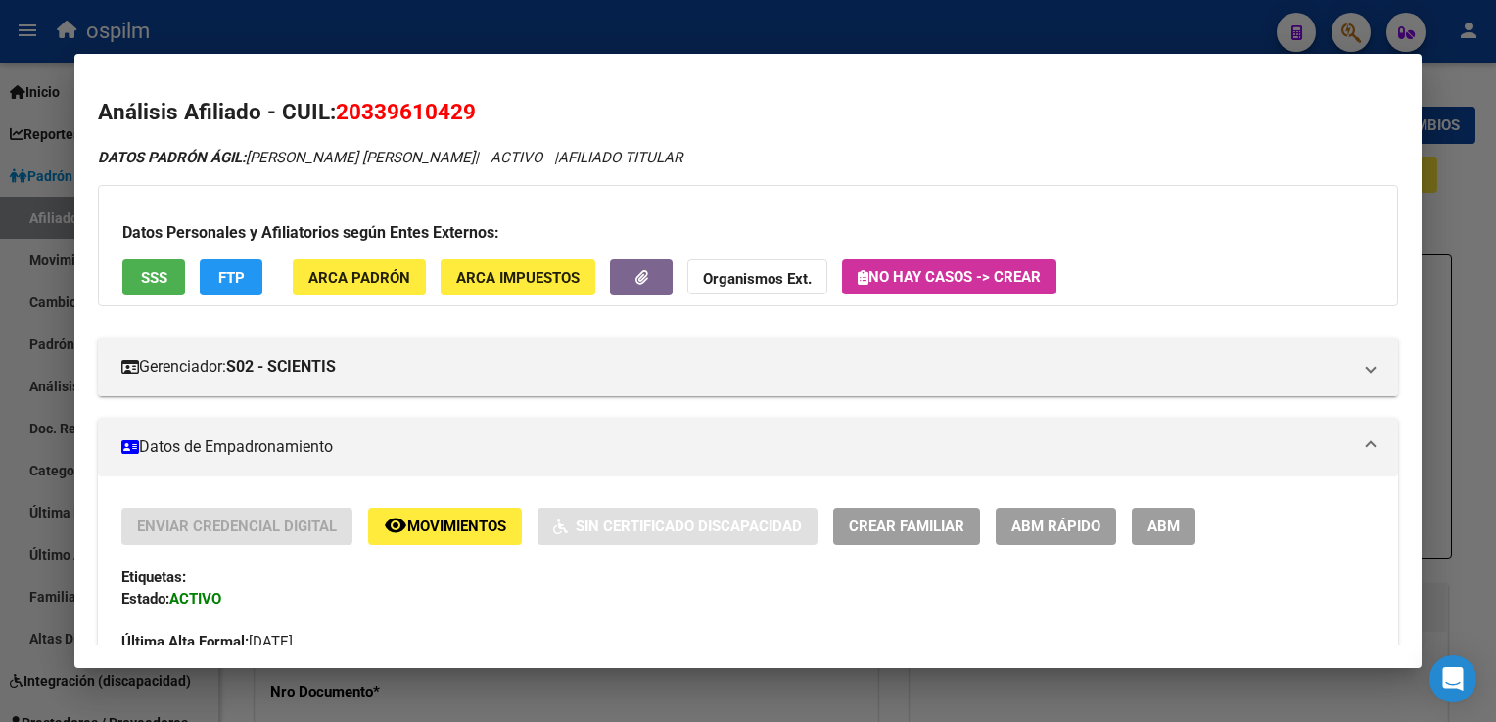
click at [1168, 204] on div at bounding box center [748, 361] width 1496 height 722
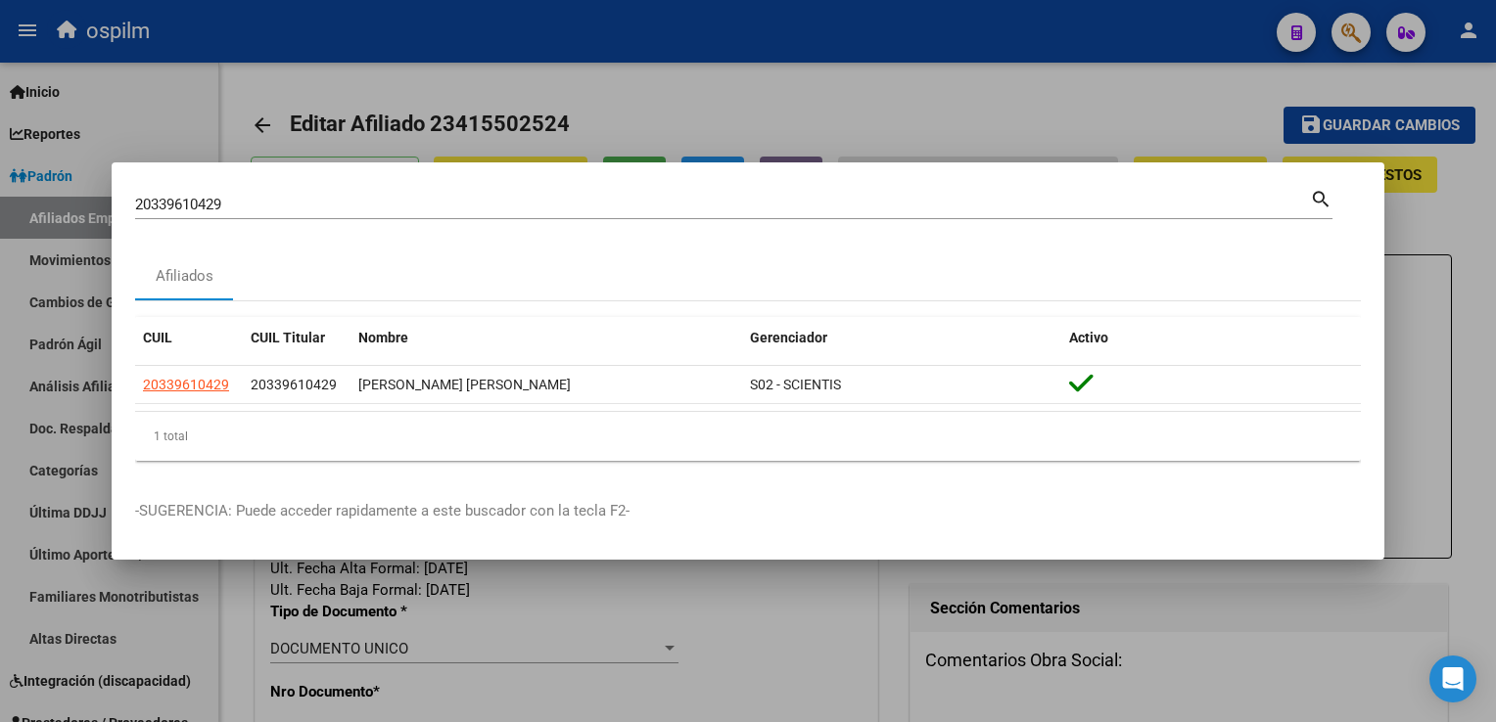
drag, startPoint x: 161, startPoint y: 221, endPoint x: 67, endPoint y: 223, distance: 94.0
click at [67, 223] on div "20339610429 Buscar (apellido, dni, cuil, nro traspaso, cuit, obra social) searc…" at bounding box center [748, 361] width 1496 height 722
drag, startPoint x: 67, startPoint y: 223, endPoint x: 243, endPoint y: 235, distance: 176.6
click at [243, 235] on mat-dialog-content "20339610429 Buscar (apellido, dni, cuil, nro traspaso, cuit, obra social) searc…" at bounding box center [748, 331] width 1273 height 291
drag, startPoint x: 243, startPoint y: 235, endPoint x: 197, endPoint y: 205, distance: 55.1
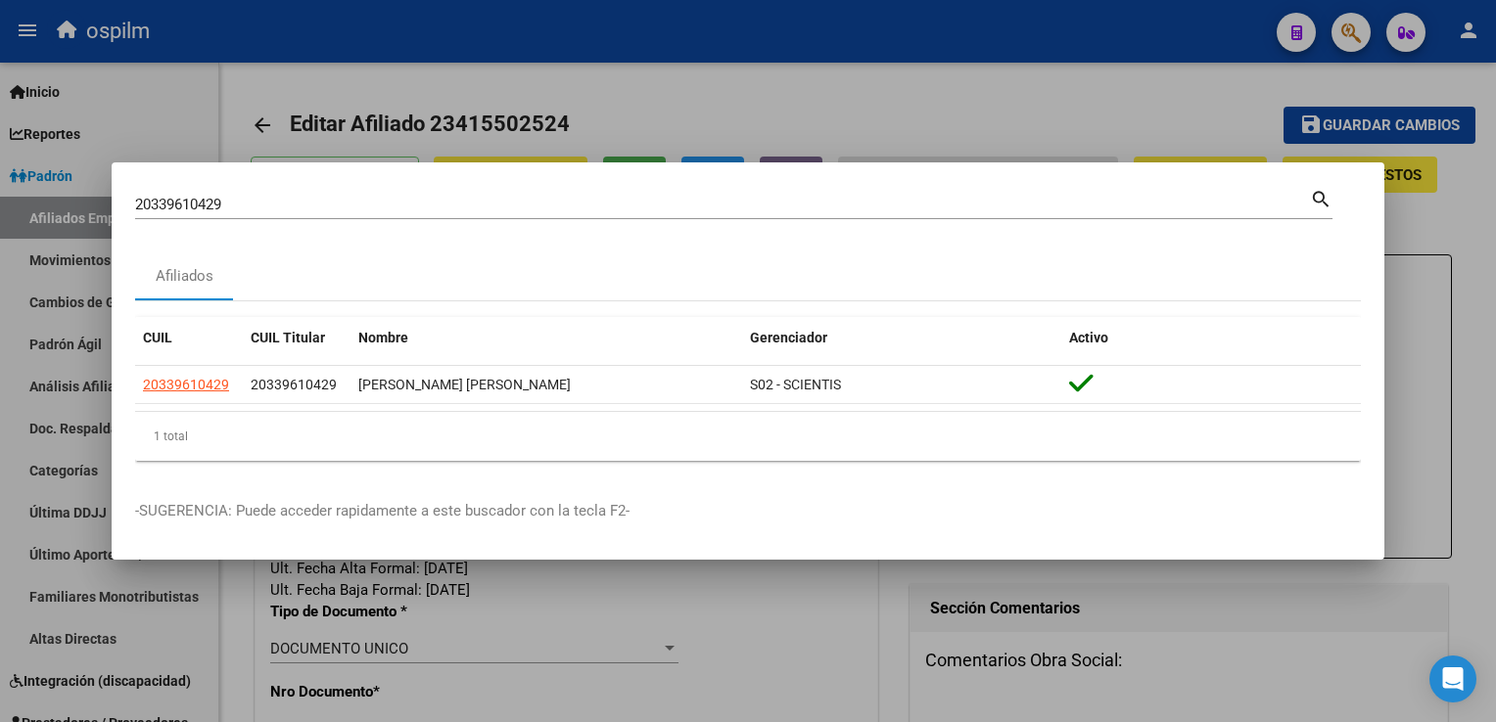
click at [197, 206] on input "20339610429" at bounding box center [722, 205] width 1175 height 18
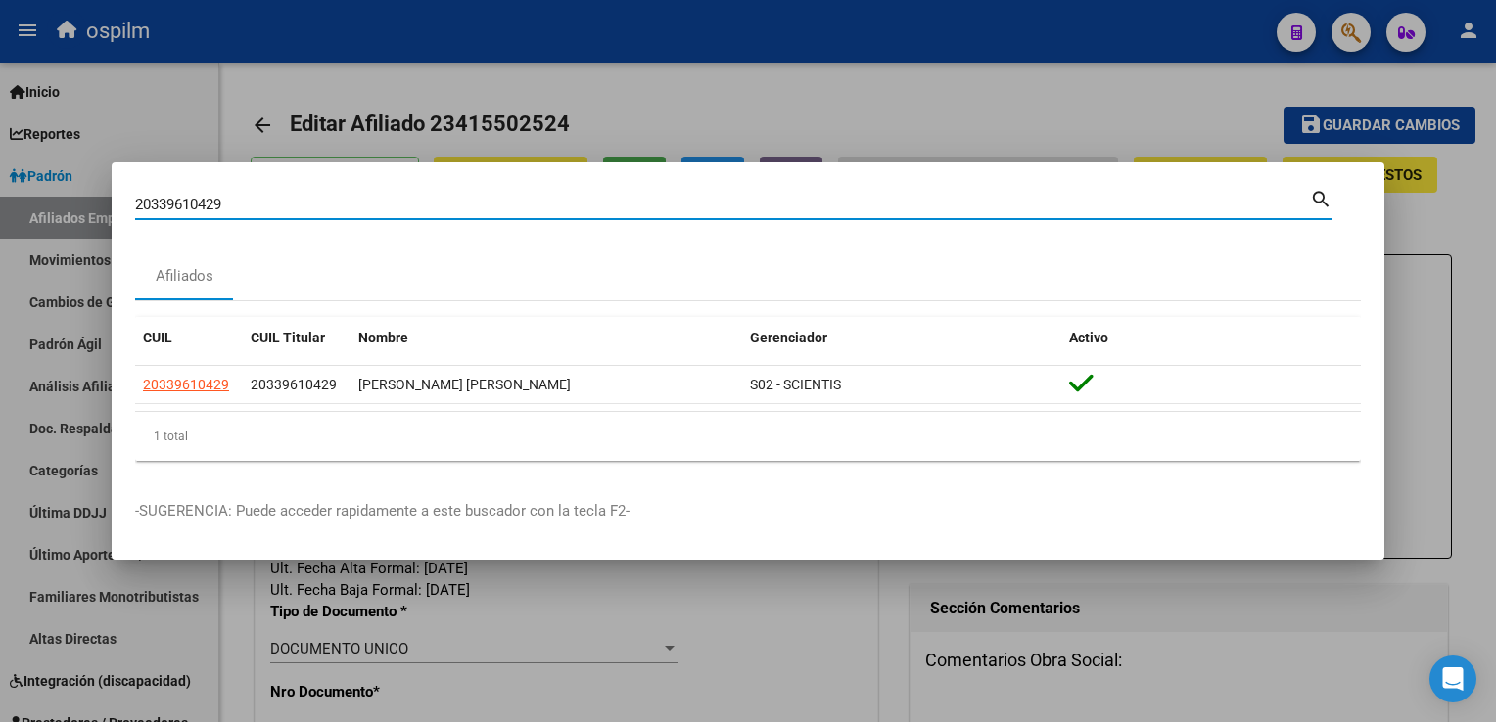
click at [197, 205] on input "20339610429" at bounding box center [722, 205] width 1175 height 18
click at [199, 206] on input "20339610429" at bounding box center [722, 205] width 1175 height 18
type input "58815104"
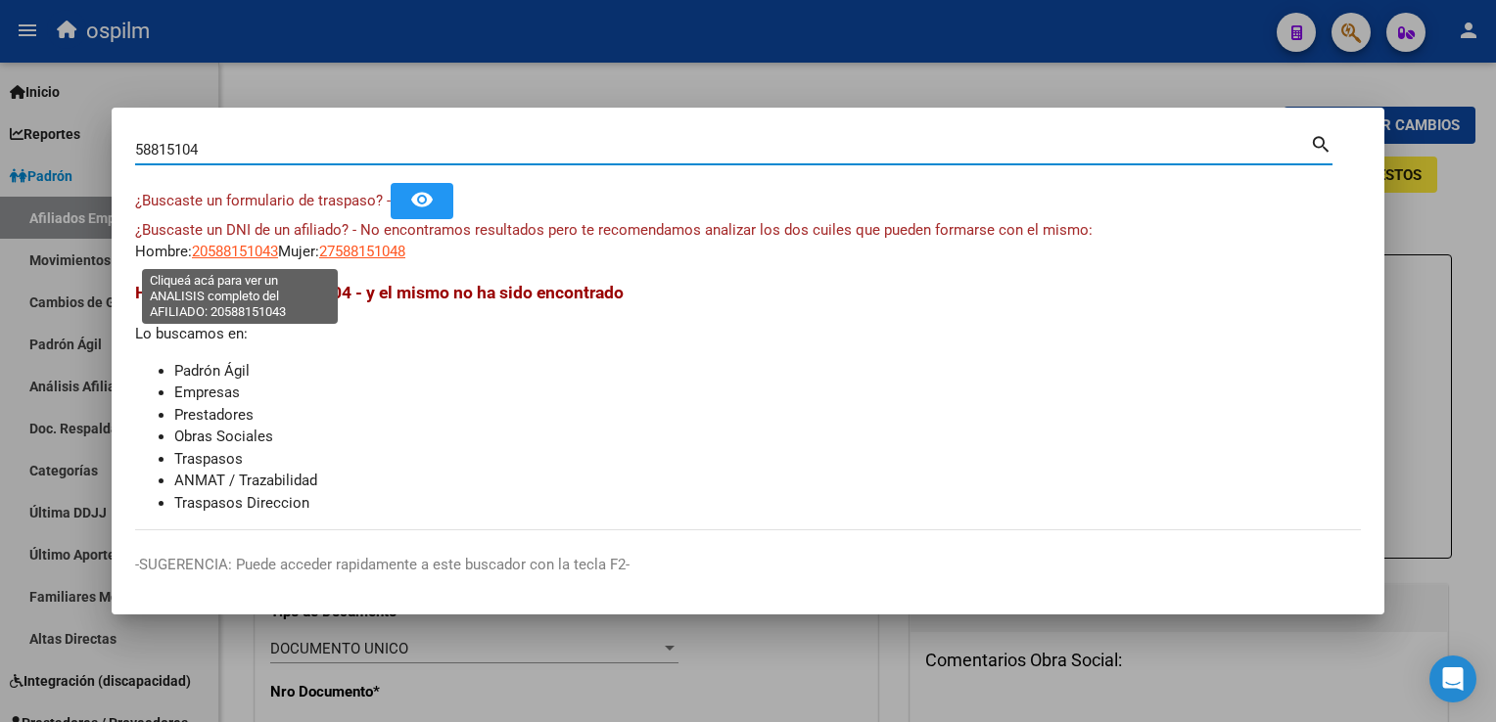
click at [224, 256] on span "20588151043" at bounding box center [235, 252] width 86 height 18
type textarea "20588151043"
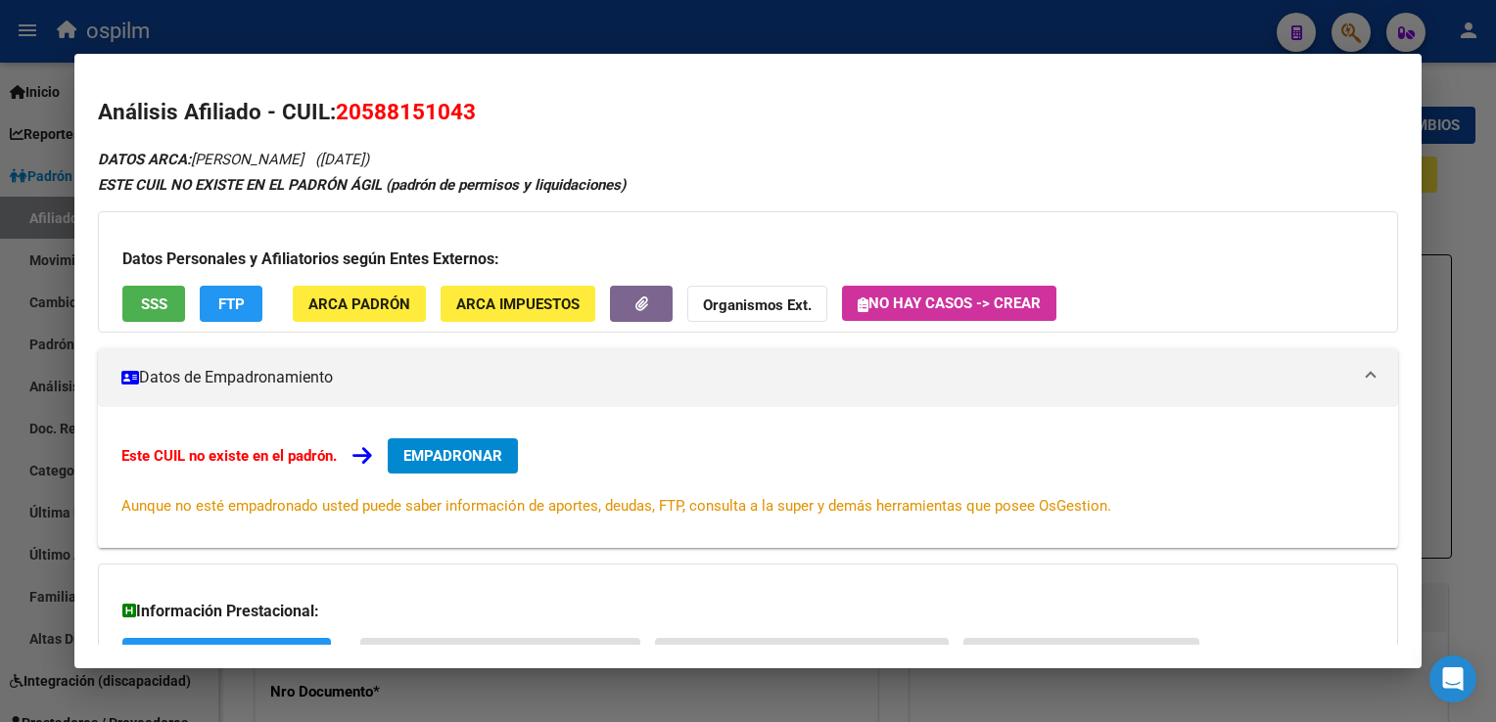
click at [165, 303] on span "SSS" at bounding box center [154, 305] width 26 height 18
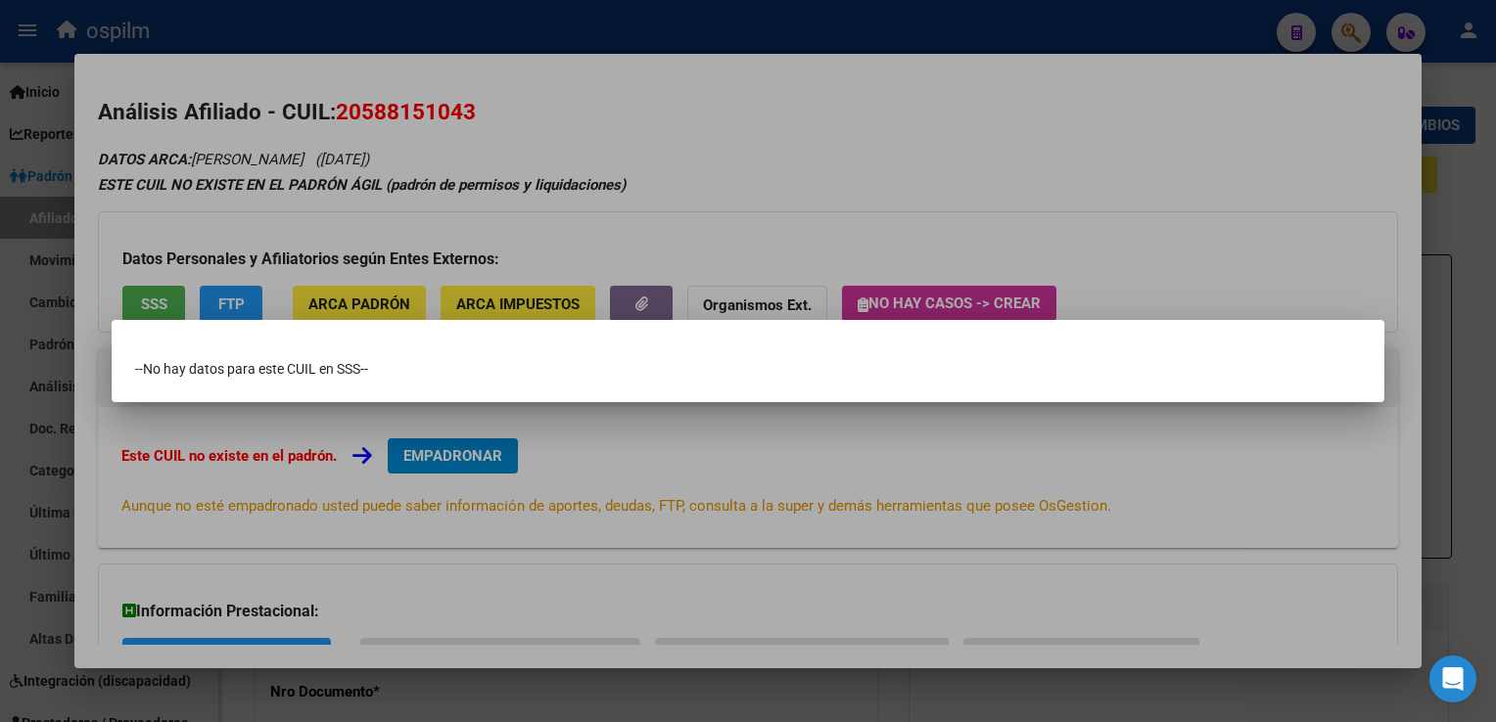
click at [744, 117] on div at bounding box center [748, 361] width 1496 height 722
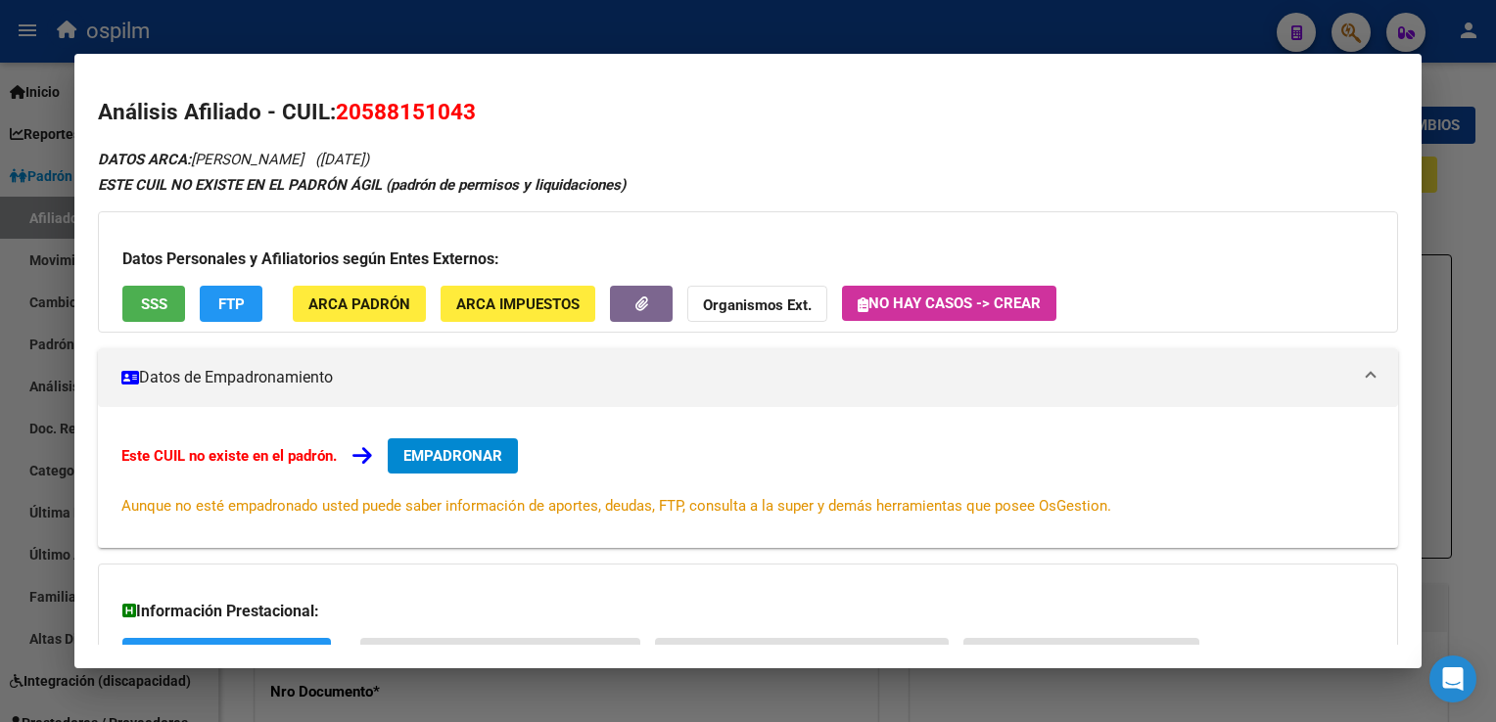
click at [208, 302] on button "FTP" at bounding box center [231, 304] width 63 height 36
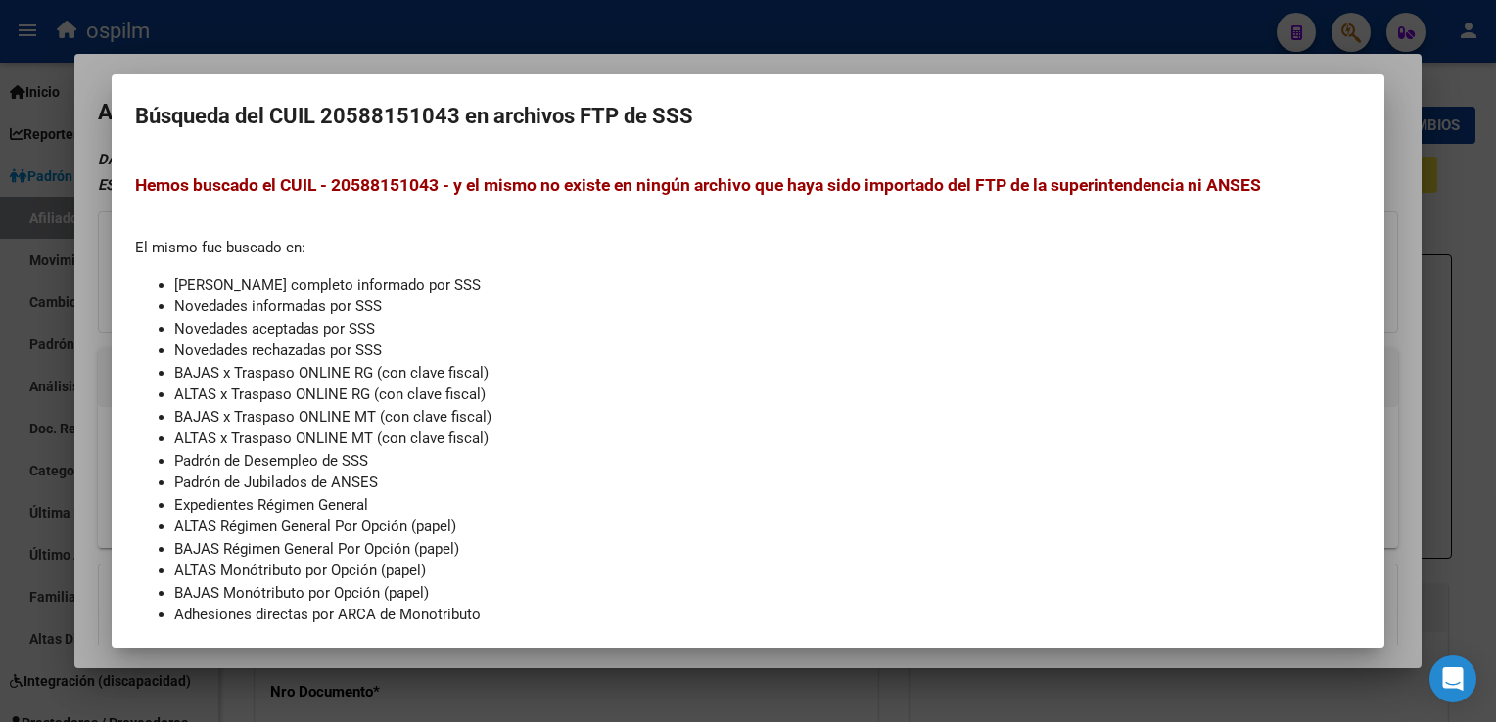
click at [654, 57] on div at bounding box center [748, 361] width 1496 height 722
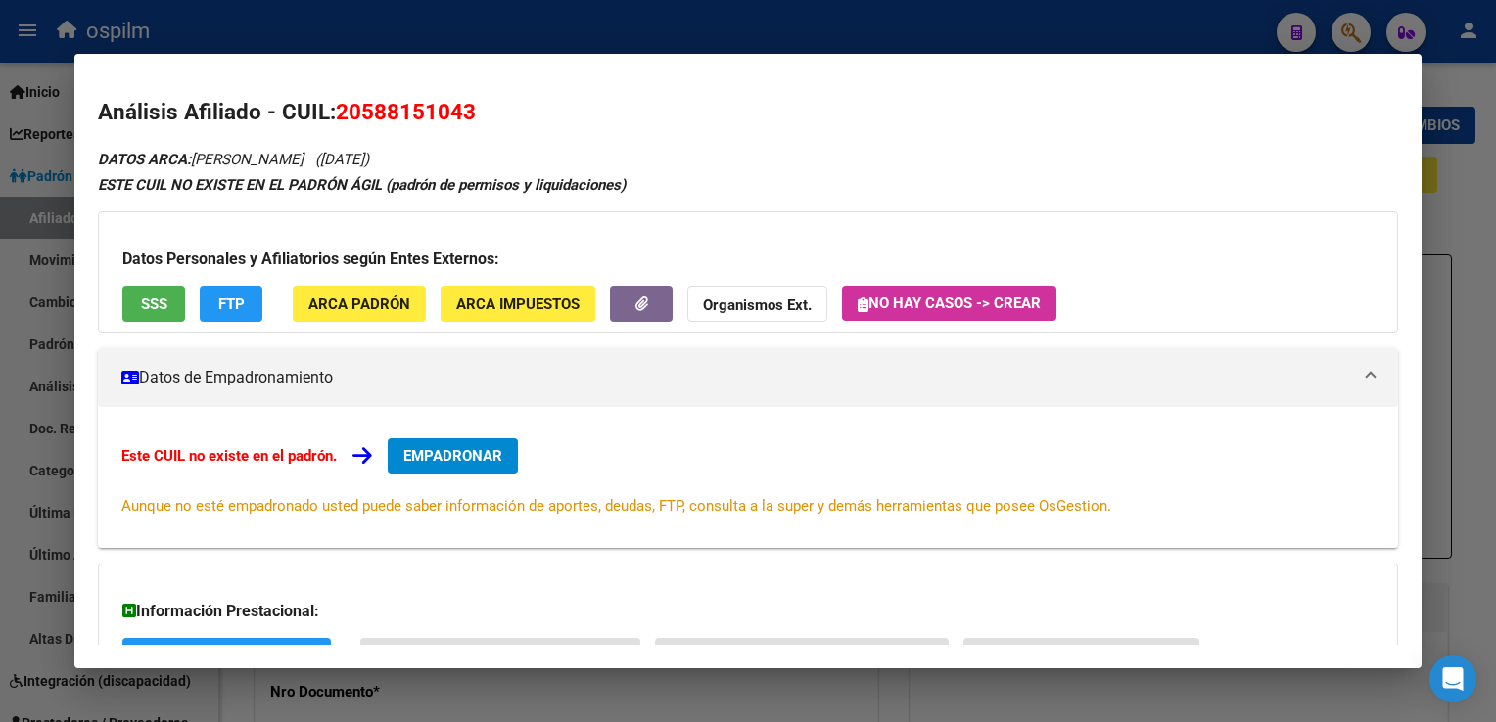
click at [685, 36] on div at bounding box center [748, 361] width 1496 height 722
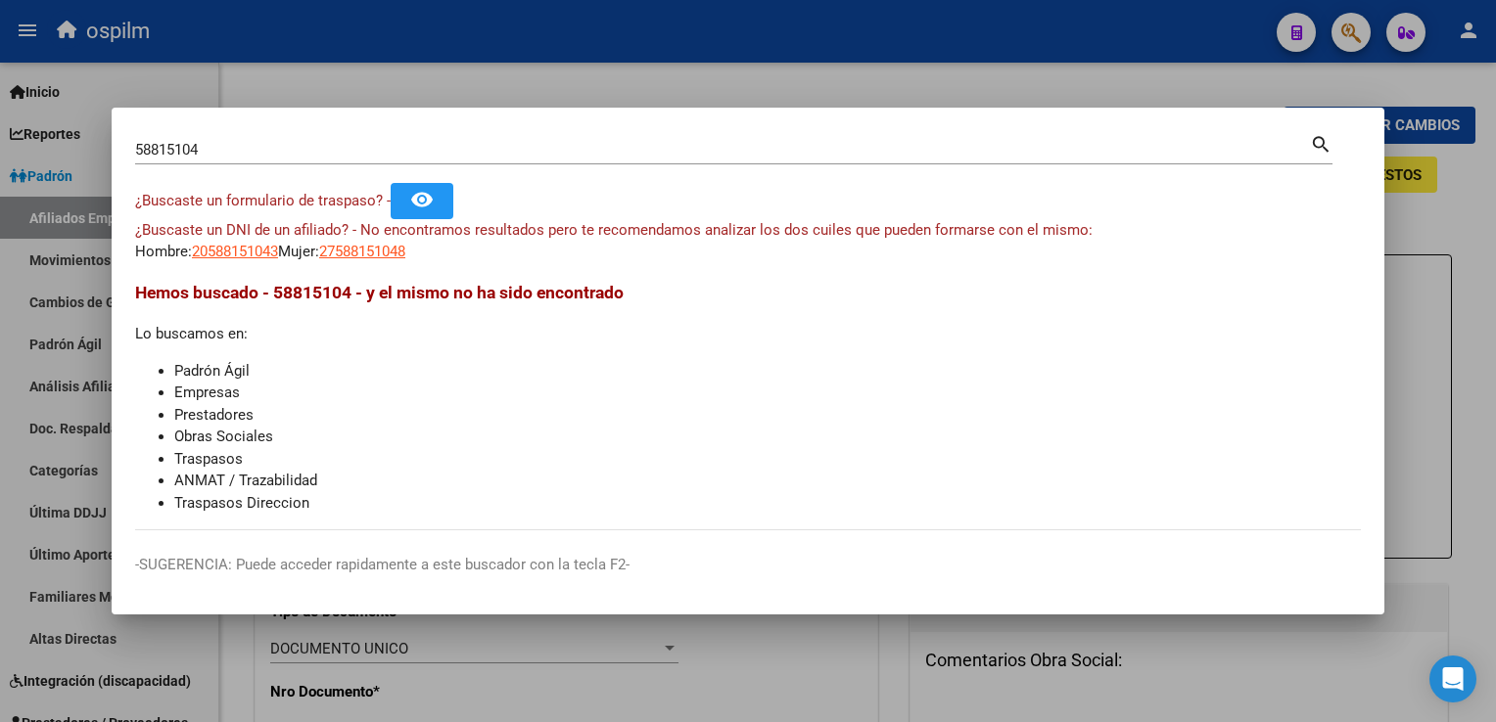
click at [803, 94] on div at bounding box center [748, 361] width 1496 height 722
